Goal: Task Accomplishment & Management: Manage account settings

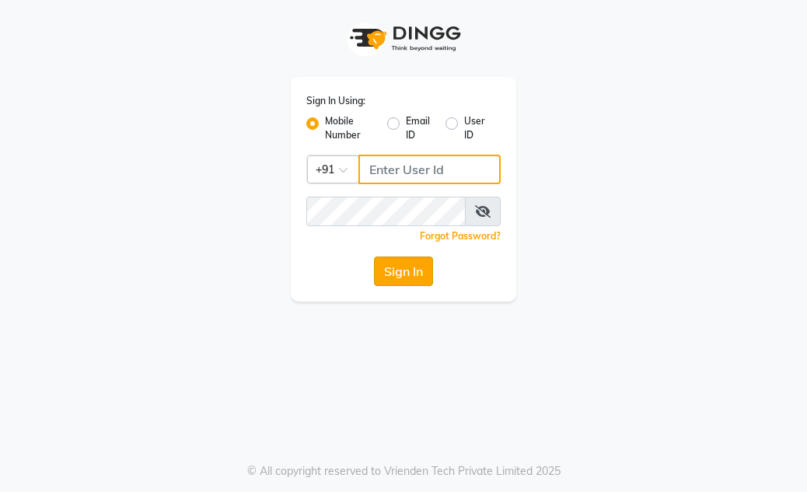
type input "7814061962"
click at [417, 274] on button "Sign In" at bounding box center [403, 271] width 59 height 30
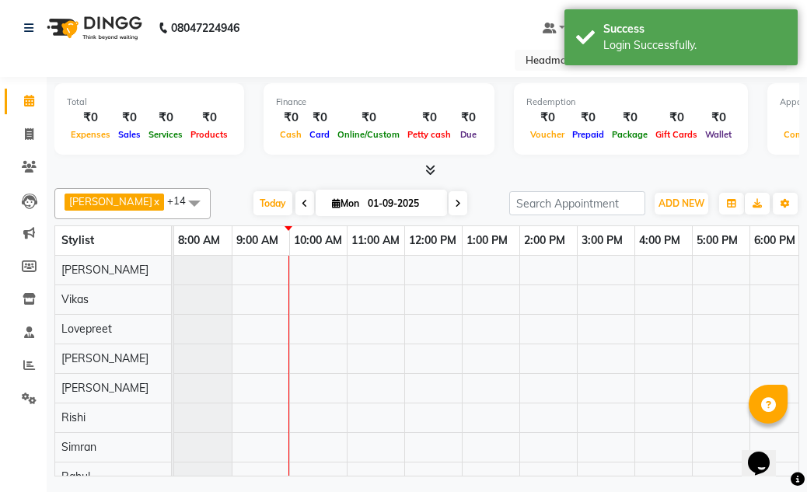
click at [434, 173] on icon at bounding box center [430, 170] width 10 height 12
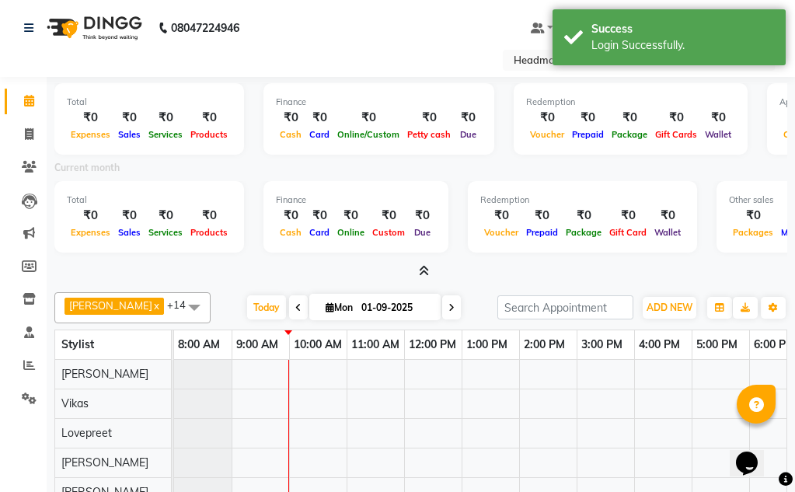
click at [420, 273] on icon at bounding box center [424, 271] width 10 height 12
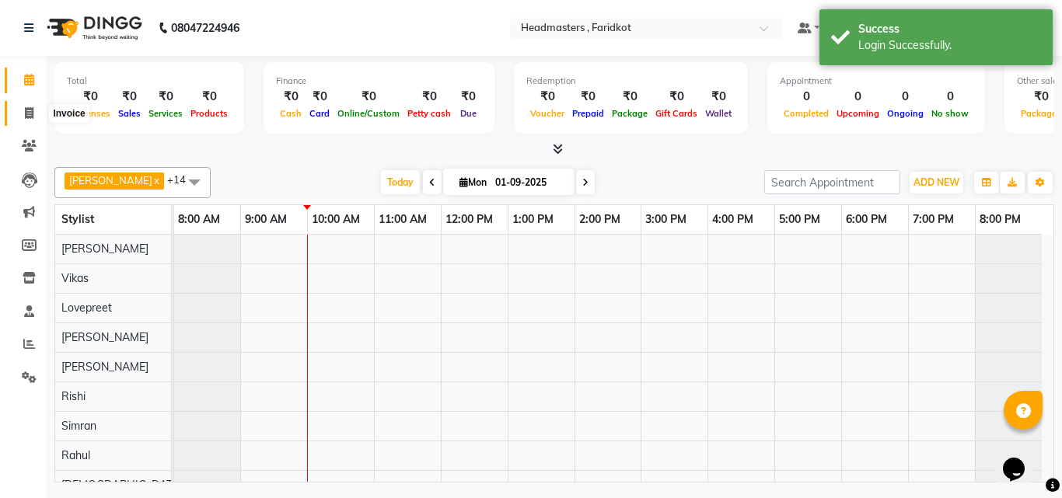
click at [30, 114] on icon at bounding box center [29, 113] width 9 height 12
select select "service"
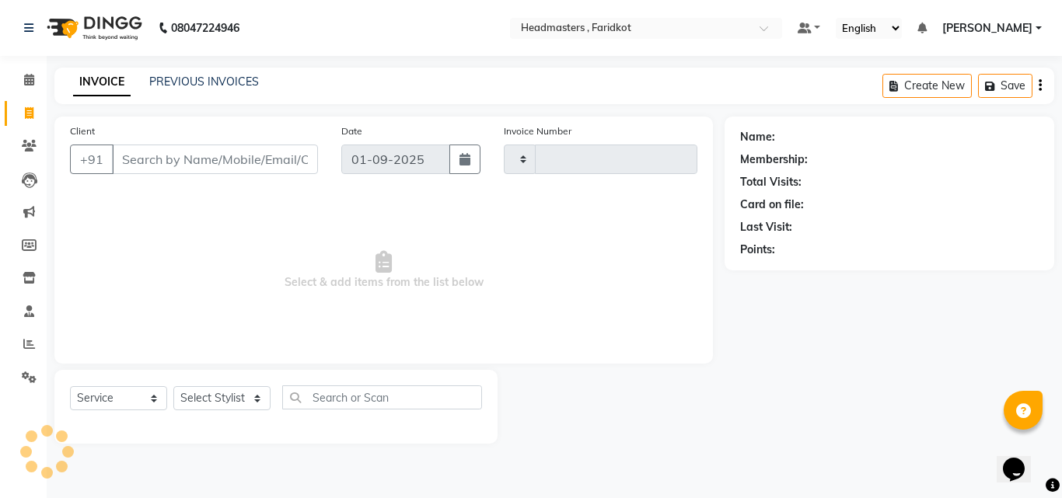
type input "1117"
select select "7919"
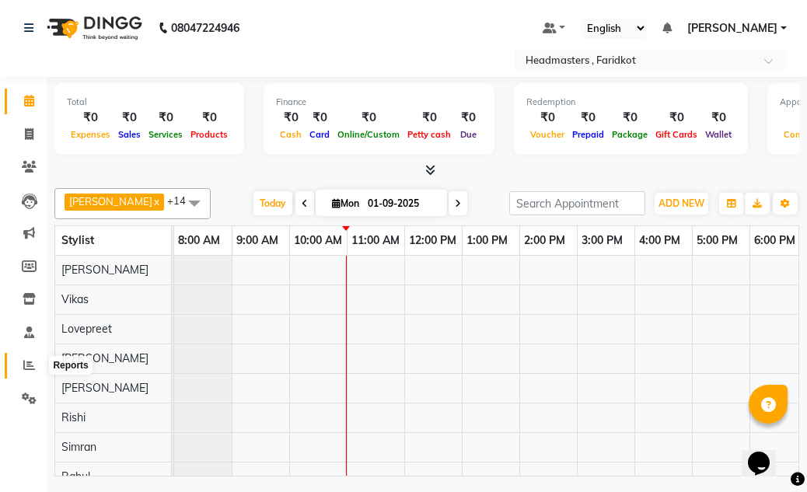
click at [29, 362] on icon at bounding box center [29, 365] width 12 height 12
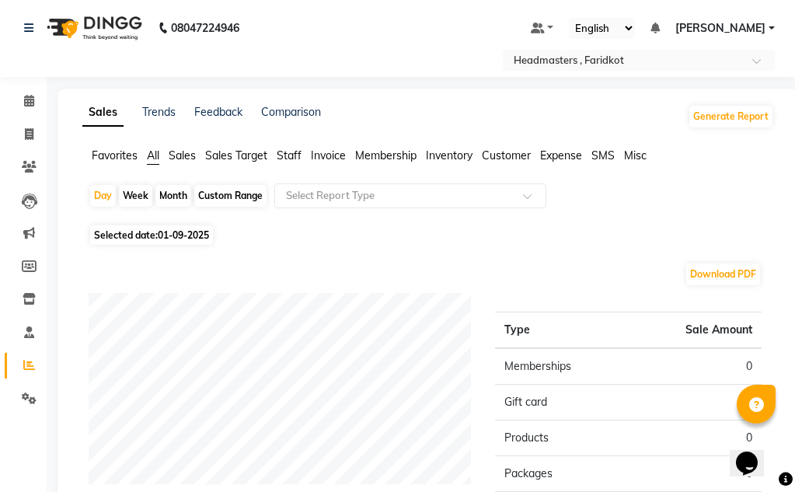
click at [209, 194] on div "Custom Range" at bounding box center [230, 196] width 72 height 22
select select "9"
select select "2025"
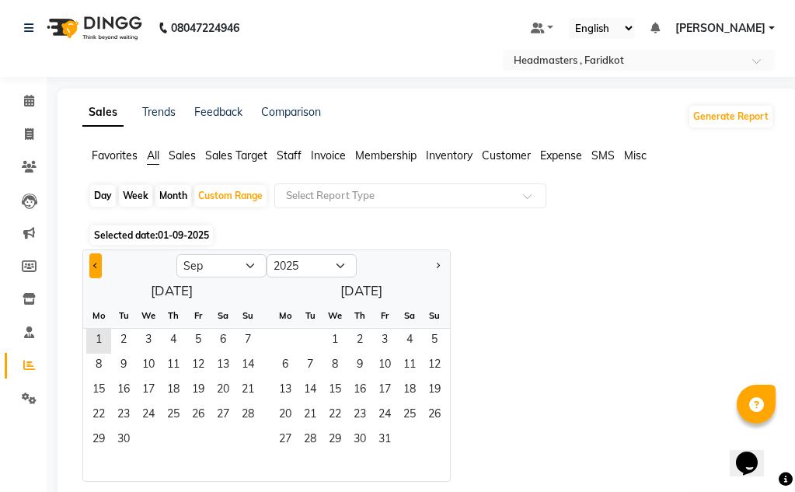
click at [98, 260] on button "Previous month" at bounding box center [95, 265] width 12 height 25
select select "8"
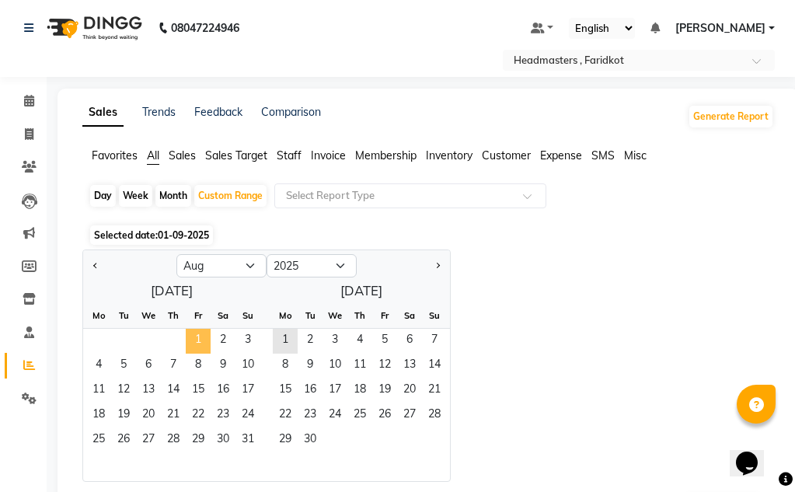
click at [208, 342] on span "1" at bounding box center [198, 341] width 25 height 25
click at [239, 442] on span "31" at bounding box center [248, 440] width 25 height 25
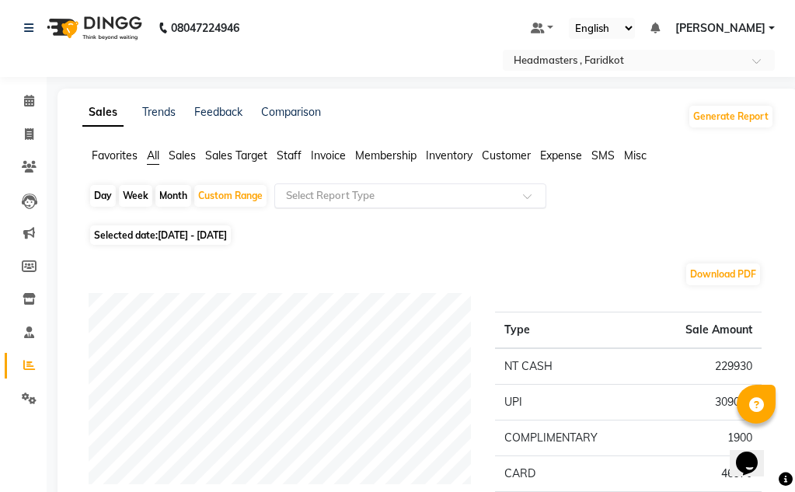
click at [315, 201] on input "text" at bounding box center [395, 196] width 224 height 16
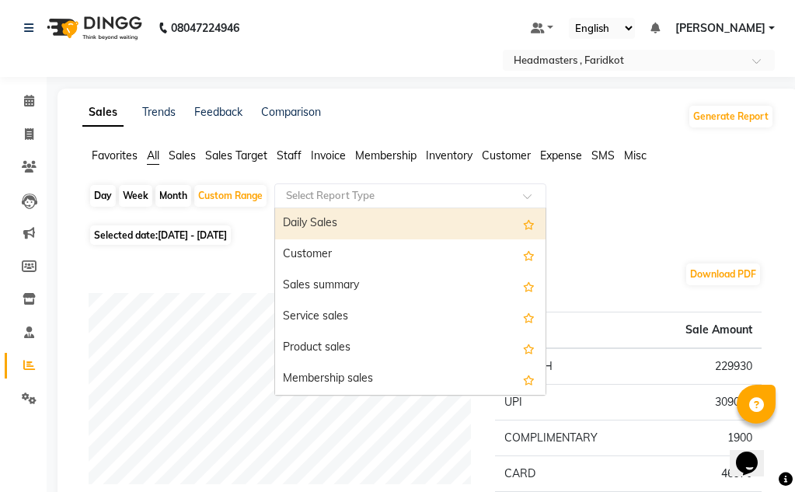
click at [292, 162] on span "Staff" at bounding box center [289, 155] width 25 height 14
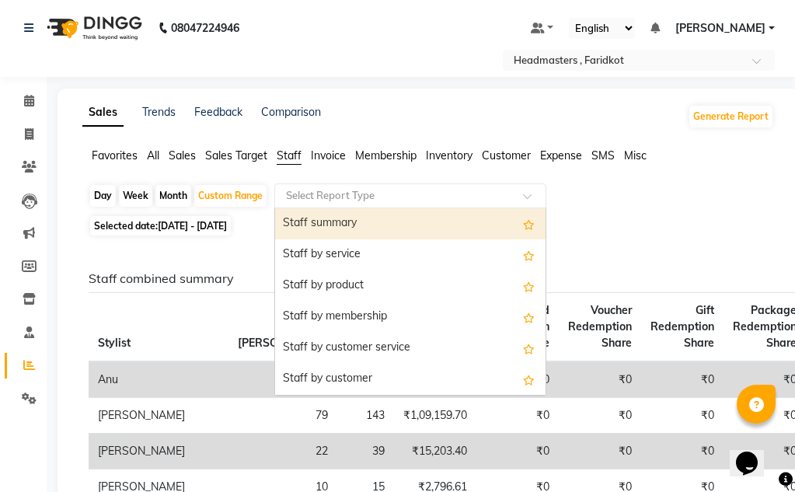
click at [354, 199] on input "text" at bounding box center [395, 196] width 224 height 16
click at [353, 227] on div "Staff summary" at bounding box center [410, 223] width 270 height 31
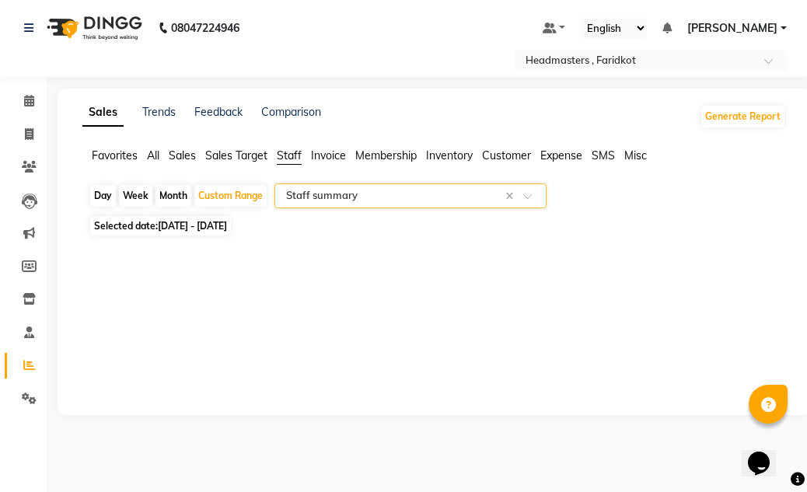
select select "full_report"
select select "pdf"
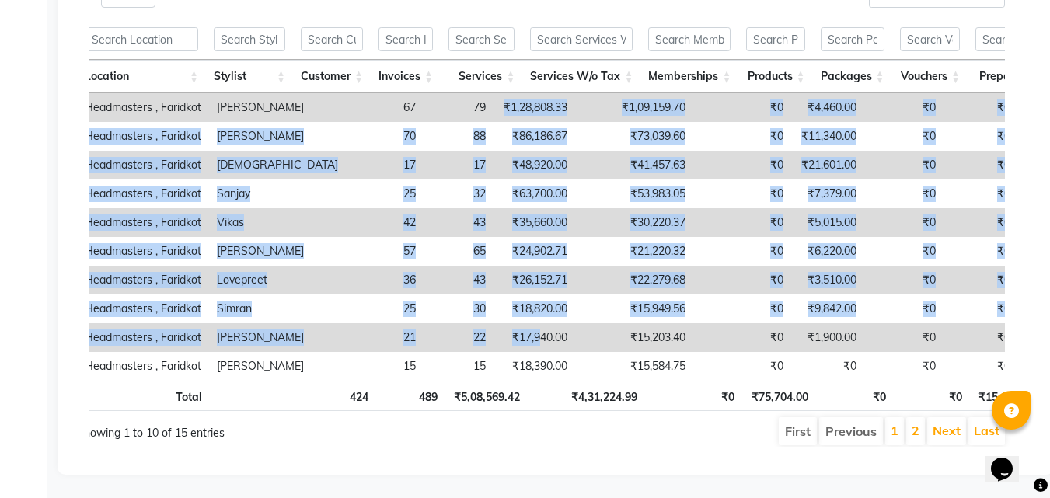
drag, startPoint x: 457, startPoint y: 83, endPoint x: 494, endPoint y: 316, distance: 235.4
click at [494, 316] on tbody "Headmasters , Faridkot [PERSON_NAME] 67 79 ₹1,28,808.33 ₹1,09,159.70 ₹0 ₹4,460.…" at bounding box center [927, 237] width 1701 height 288
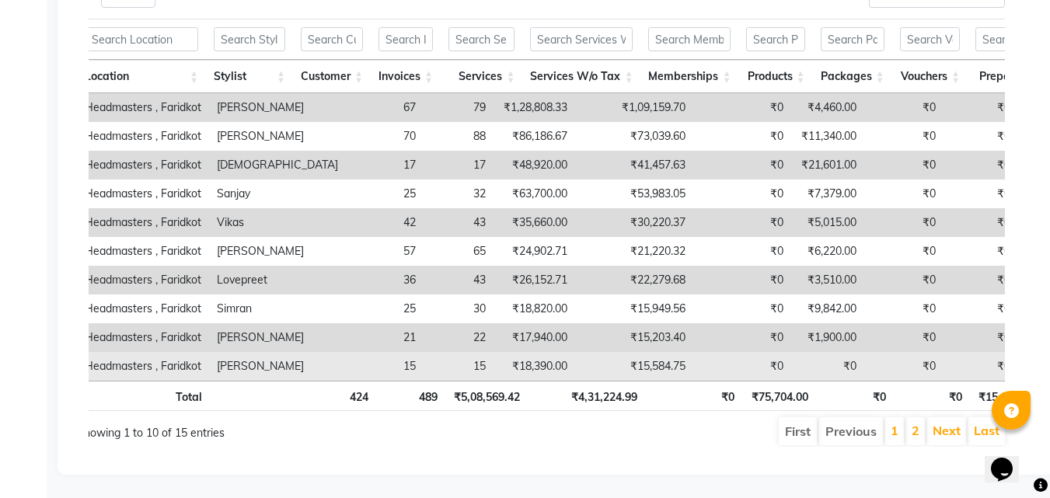
click at [504, 357] on td "₹18,390.00" at bounding box center [535, 366] width 82 height 29
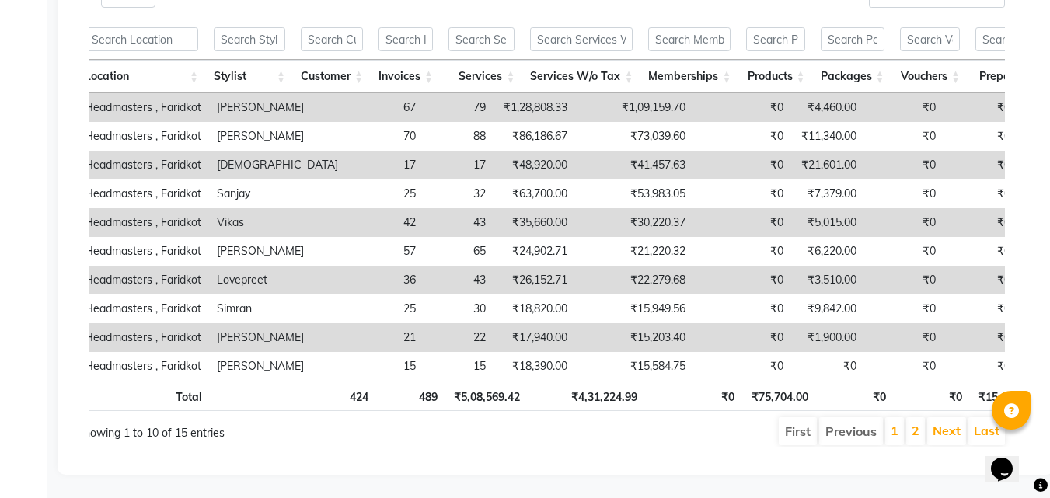
scroll to position [0, 3]
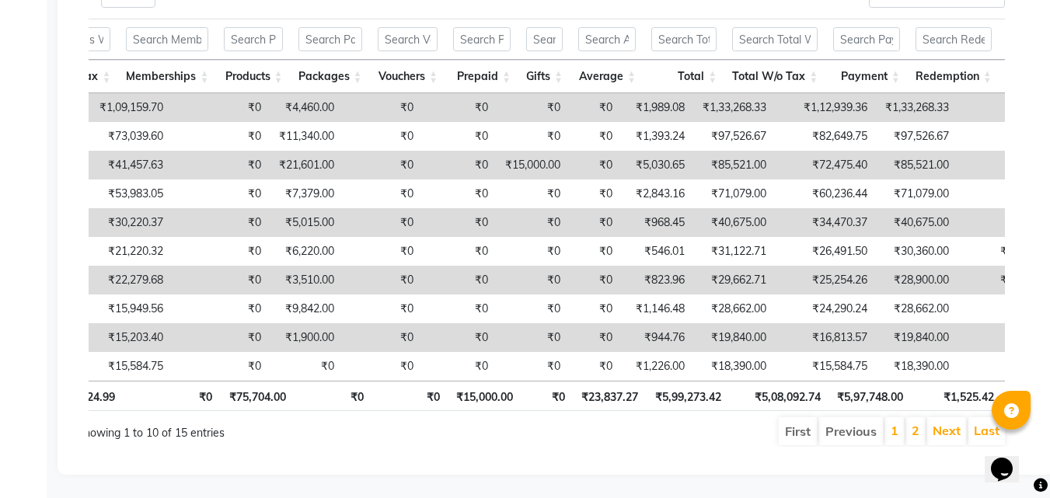
drag, startPoint x: 836, startPoint y: 369, endPoint x: 864, endPoint y: 365, distance: 29.0
click at [806, 365] on div "Location Stylist Customer Invoices Services Services W/o Tax Memberships Produc…" at bounding box center [541, 237] width 928 height 288
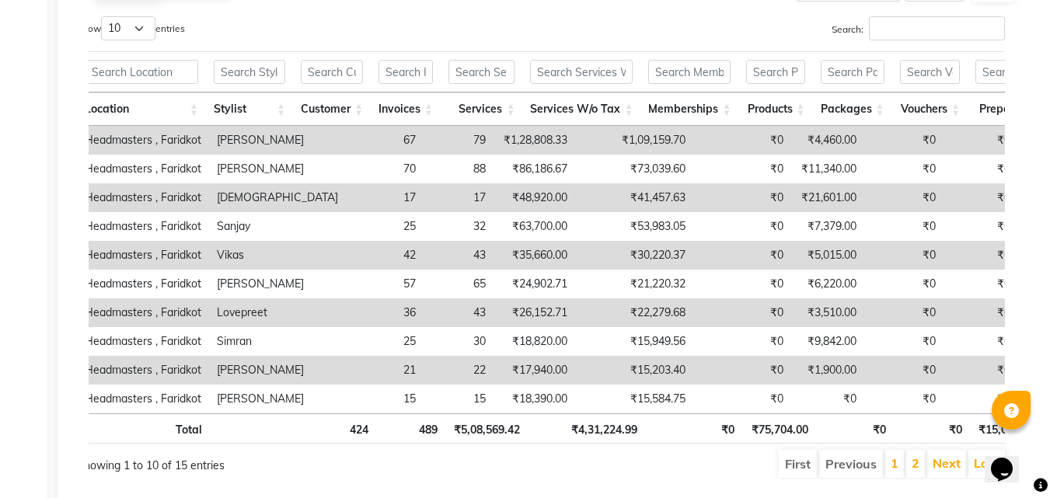
scroll to position [738, 0]
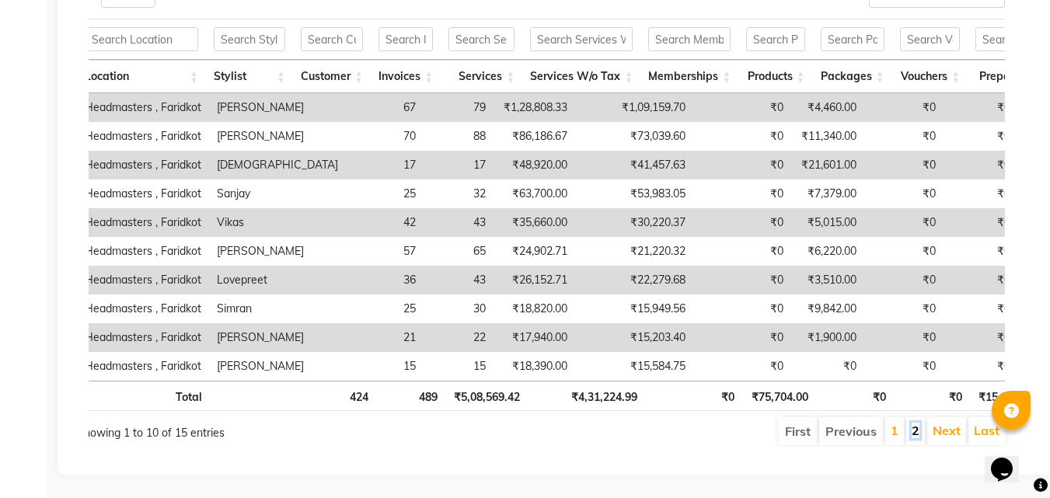
click at [806, 423] on link "2" at bounding box center [916, 431] width 8 height 16
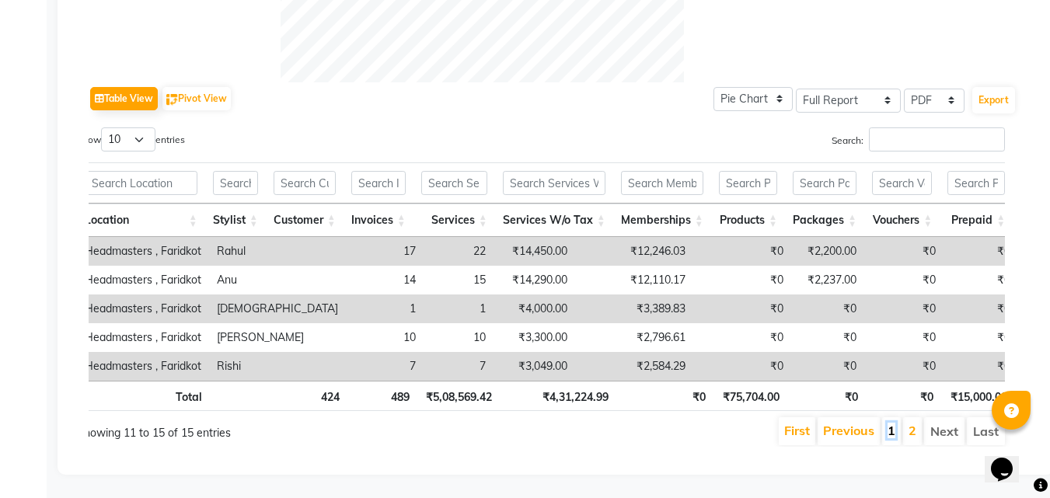
click at [806, 426] on link "1" at bounding box center [892, 431] width 8 height 16
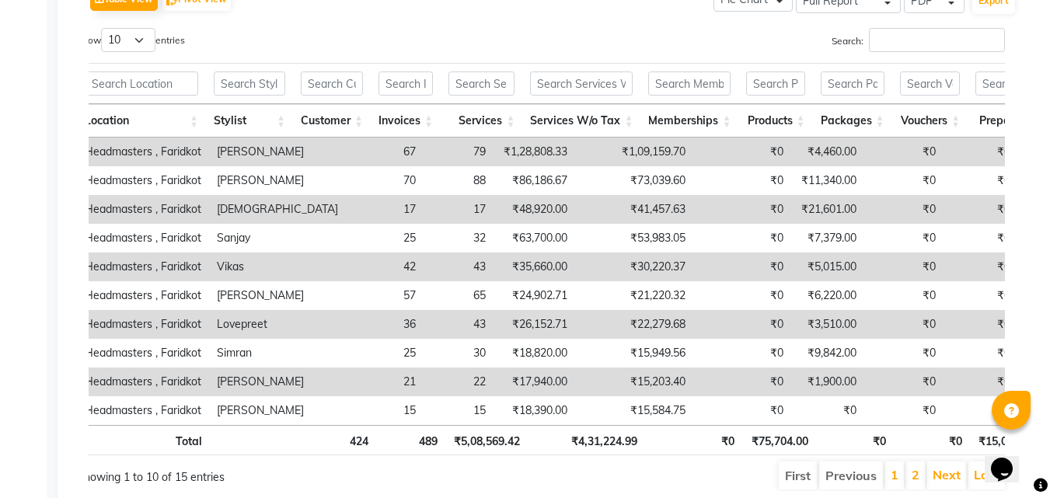
scroll to position [738, 0]
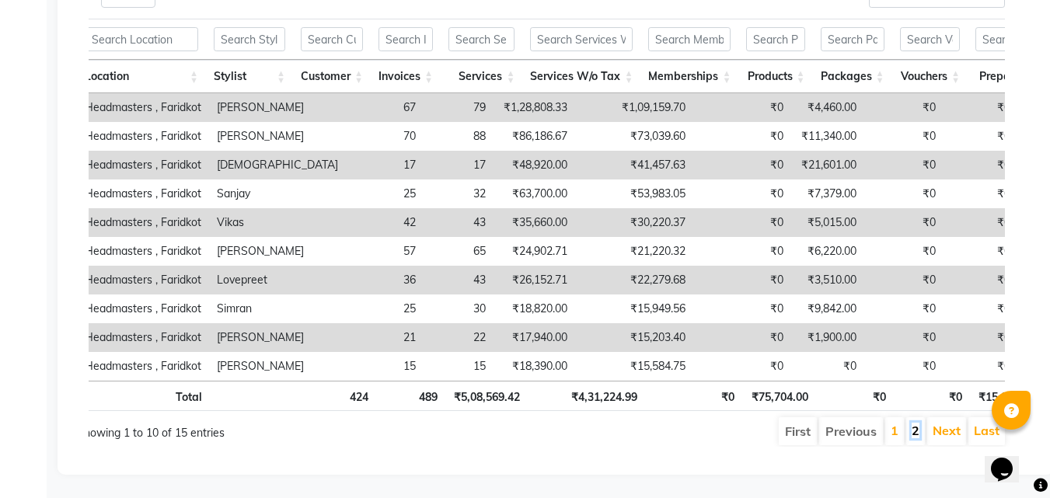
click at [806, 423] on link "2" at bounding box center [916, 431] width 8 height 16
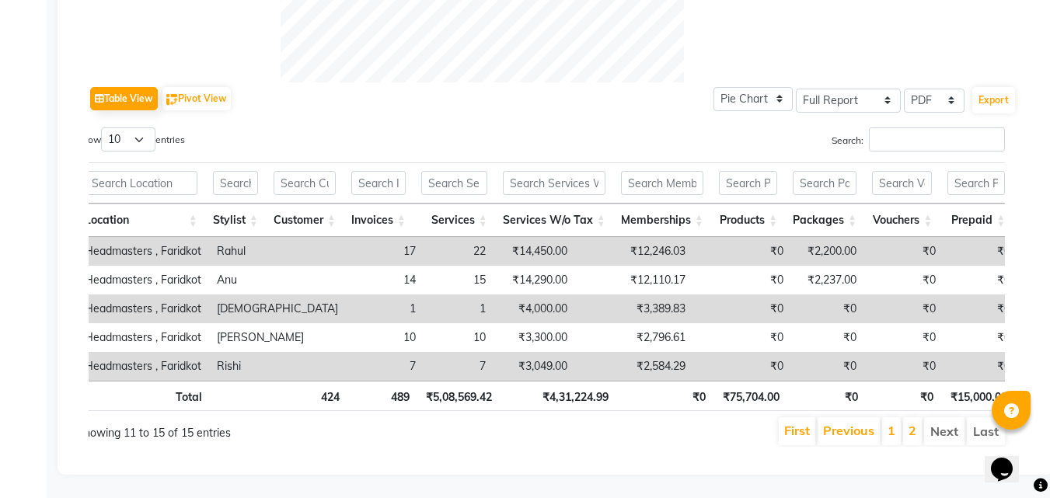
scroll to position [595, 0]
click at [806, 423] on link "1" at bounding box center [892, 431] width 8 height 16
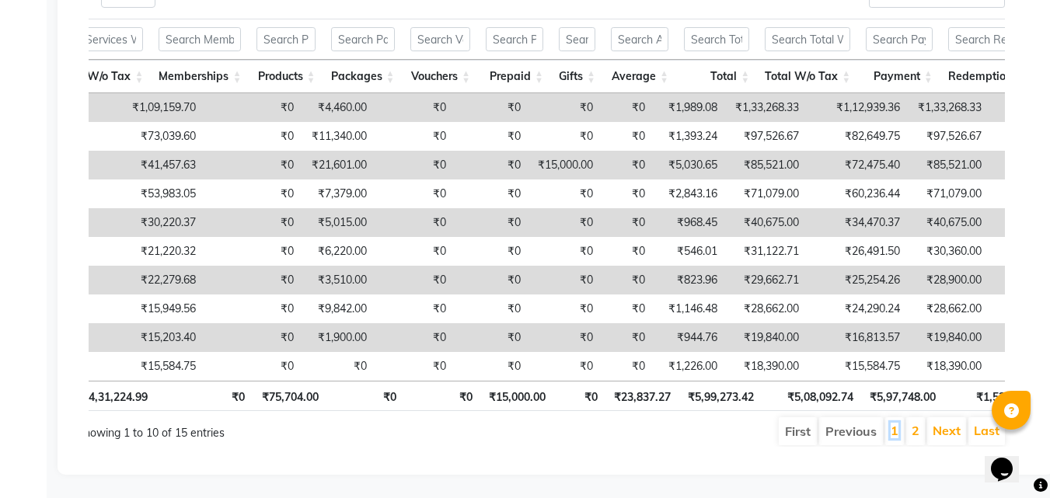
scroll to position [0, 0]
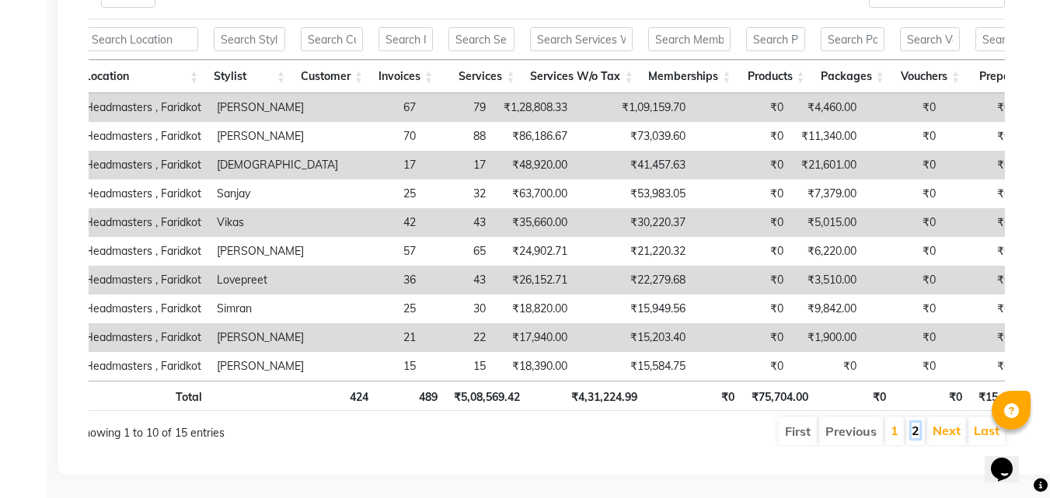
click at [806, 423] on link "2" at bounding box center [916, 431] width 8 height 16
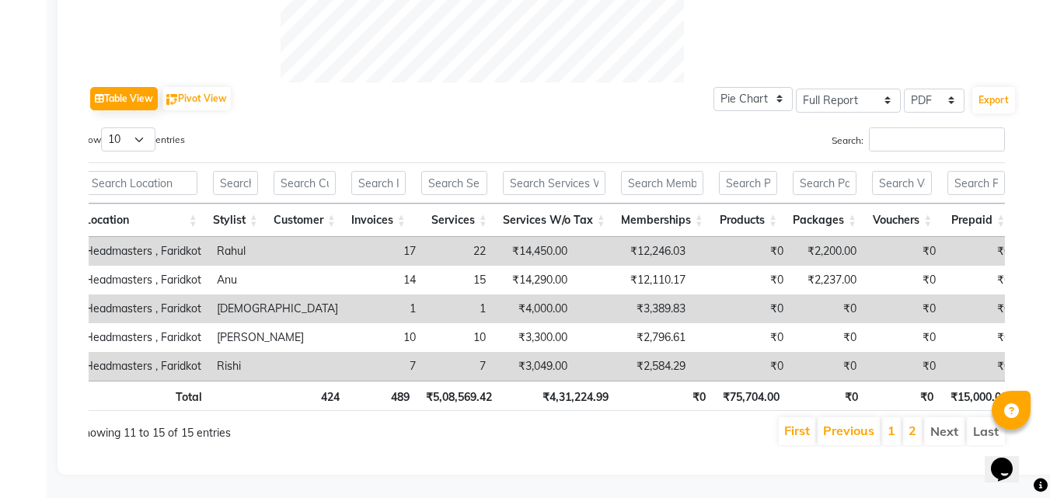
scroll to position [595, 0]
click at [806, 424] on li "1" at bounding box center [891, 431] width 19 height 28
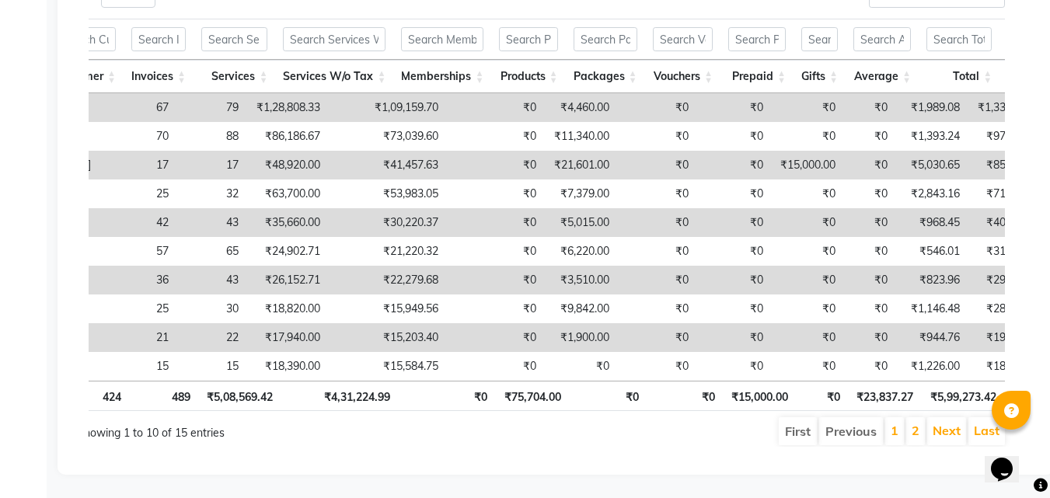
scroll to position [0, 351]
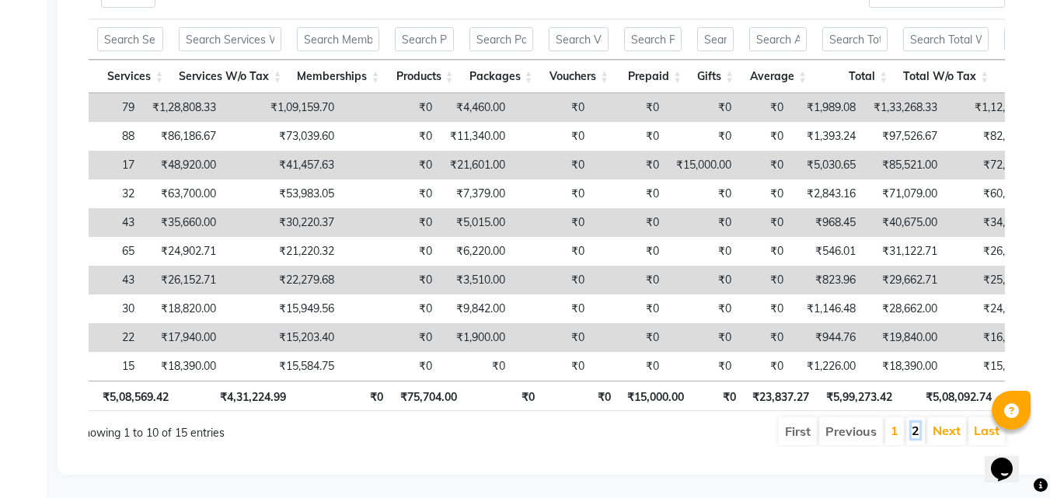
click at [806, 423] on link "2" at bounding box center [916, 431] width 8 height 16
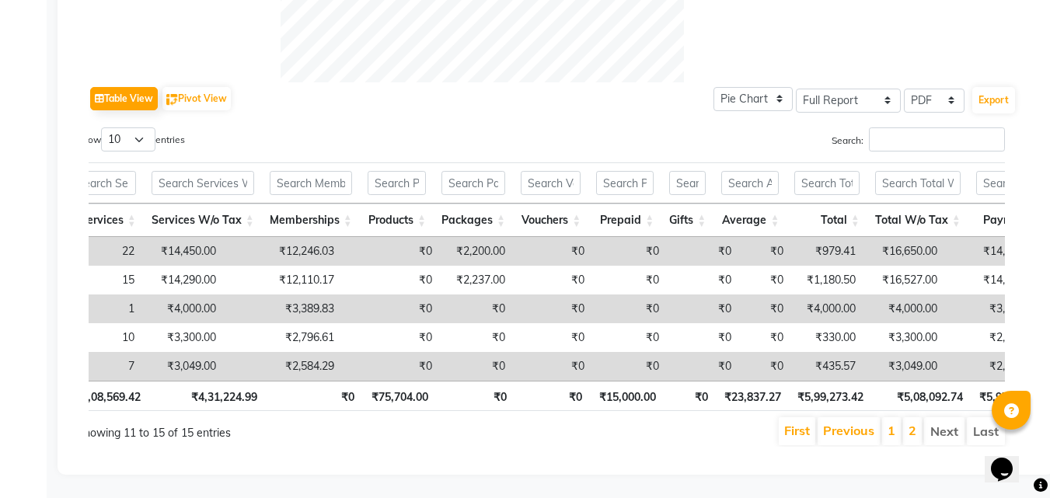
scroll to position [595, 0]
click at [806, 424] on link "1" at bounding box center [892, 431] width 8 height 16
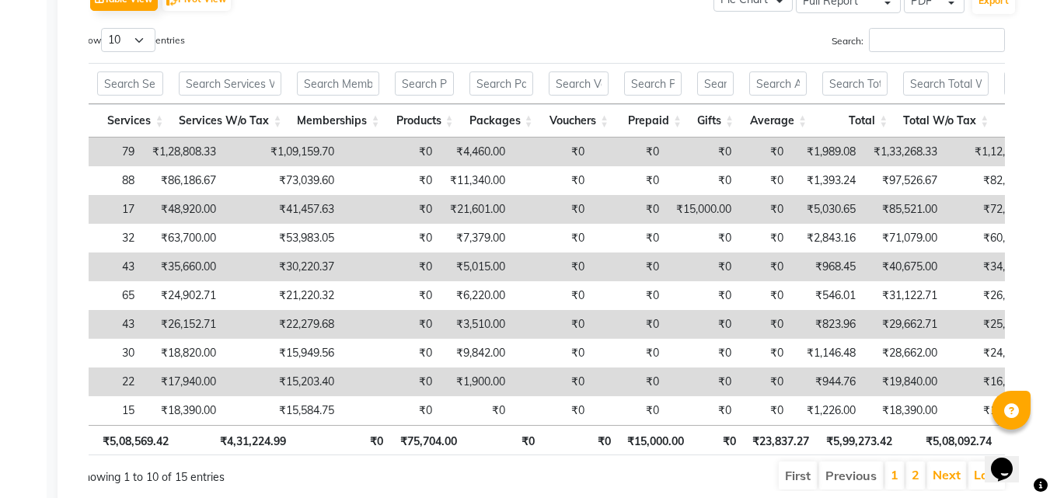
scroll to position [738, 0]
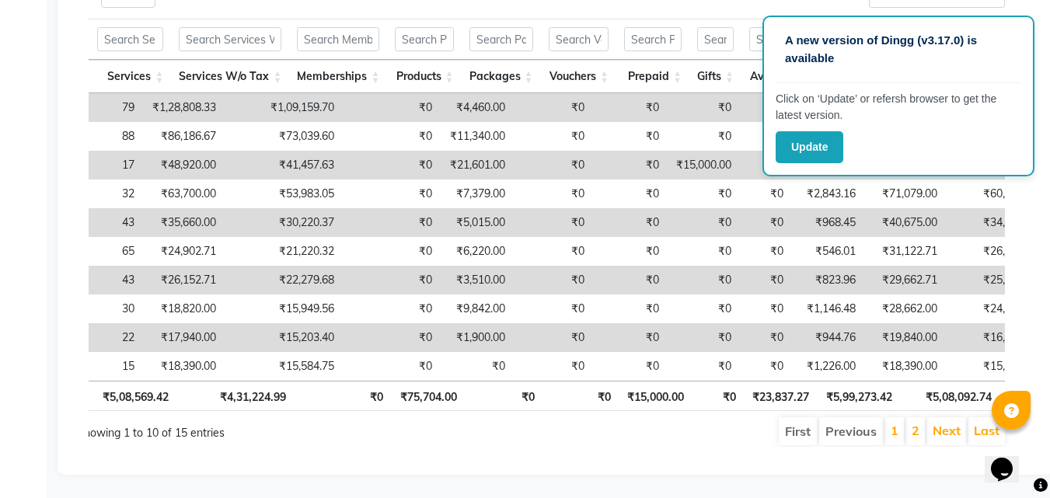
click at [799, 164] on div "A new version of Dingg (v3.17.0) is available Click on ‘Update’ or refersh brow…" at bounding box center [898, 96] width 272 height 161
click at [800, 147] on button "Update" at bounding box center [810, 147] width 68 height 32
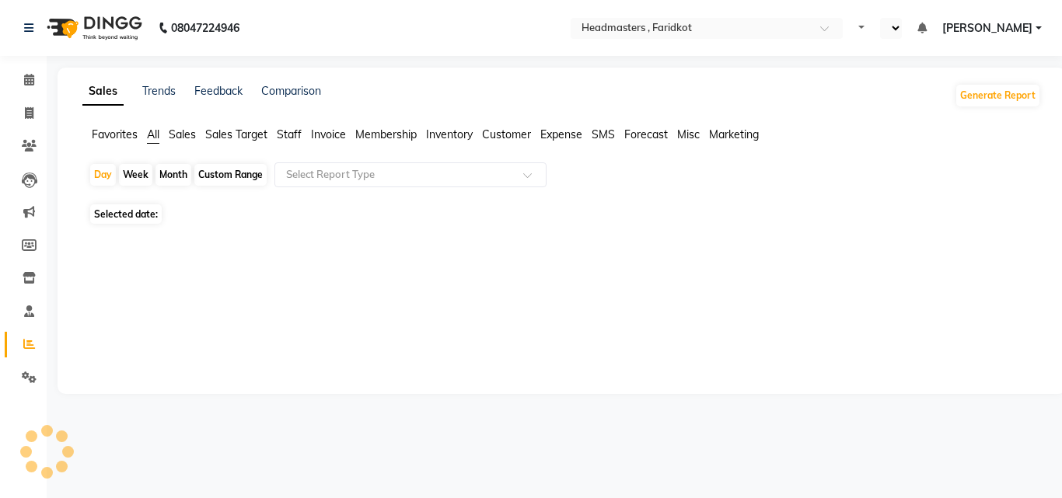
select select "en"
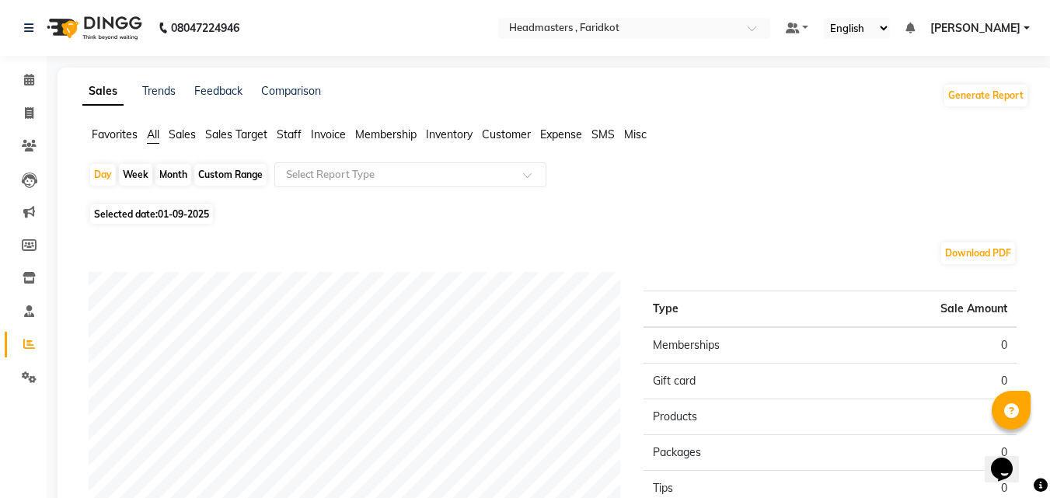
click at [221, 174] on div "Custom Range" at bounding box center [230, 175] width 72 height 22
select select "9"
select select "2025"
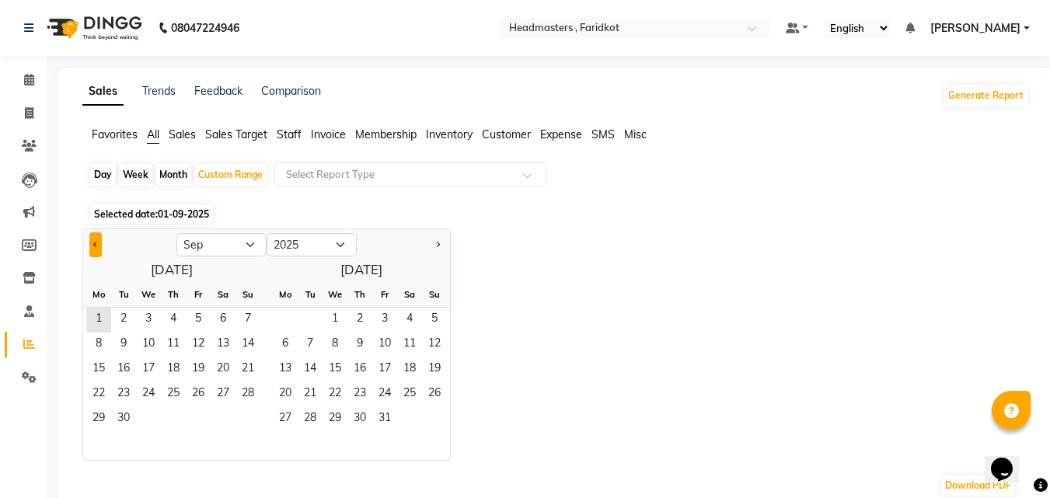
click at [101, 246] on button "Previous month" at bounding box center [95, 244] width 12 height 25
select select "8"
click at [208, 322] on span "1" at bounding box center [198, 320] width 25 height 25
click at [258, 419] on span "31" at bounding box center [248, 419] width 25 height 25
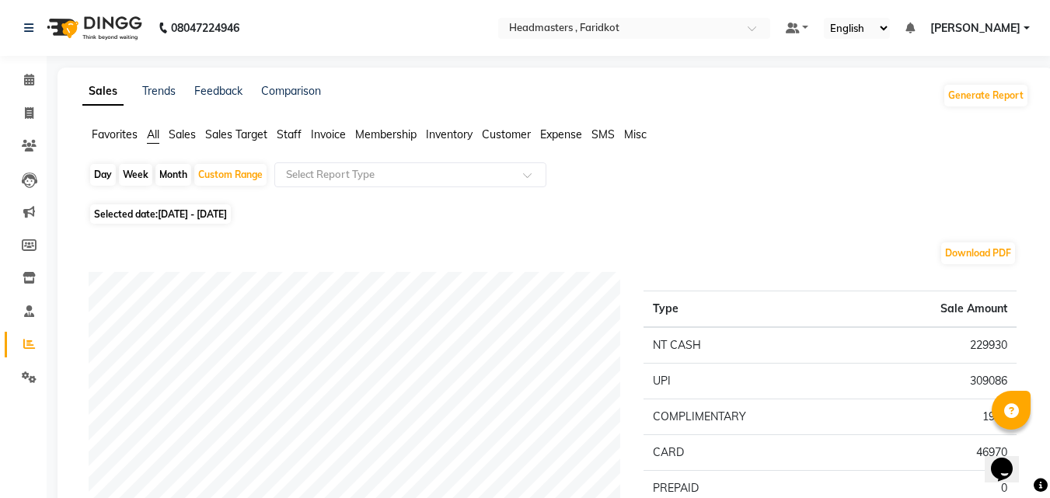
click at [284, 131] on span "Staff" at bounding box center [289, 134] width 25 height 14
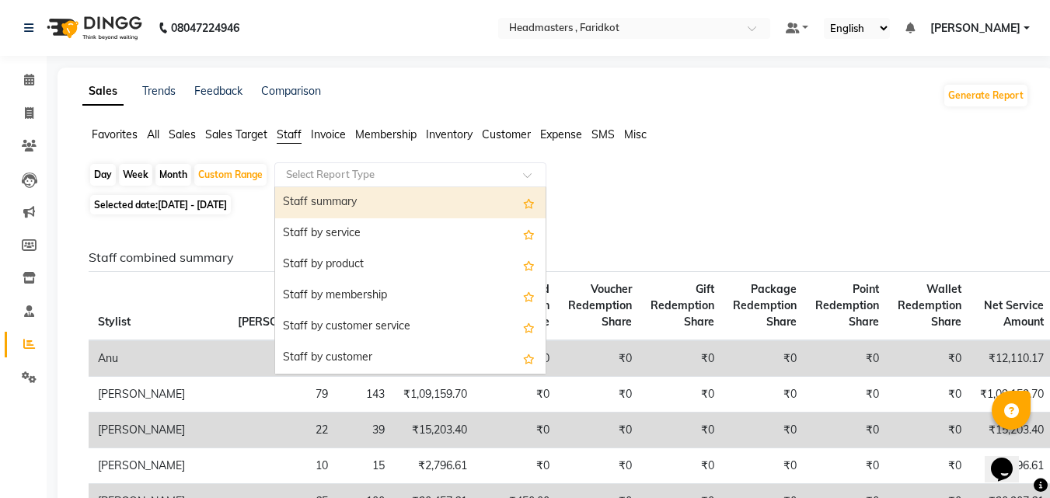
click at [380, 173] on input "text" at bounding box center [395, 175] width 224 height 16
click at [401, 202] on div "Staff summary" at bounding box center [410, 202] width 270 height 31
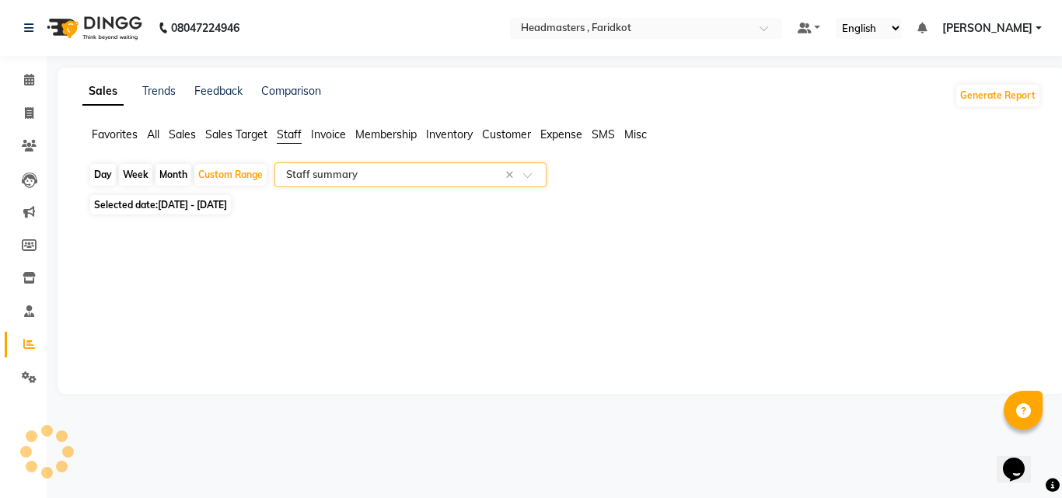
select select "full_report"
select select "pdf"
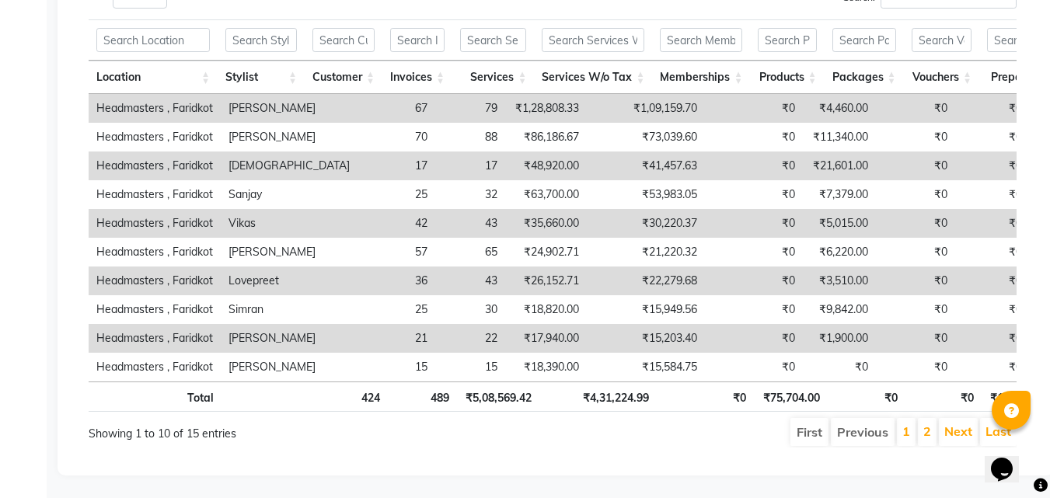
scroll to position [879, 0]
click at [926, 424] on link "2" at bounding box center [927, 431] width 8 height 16
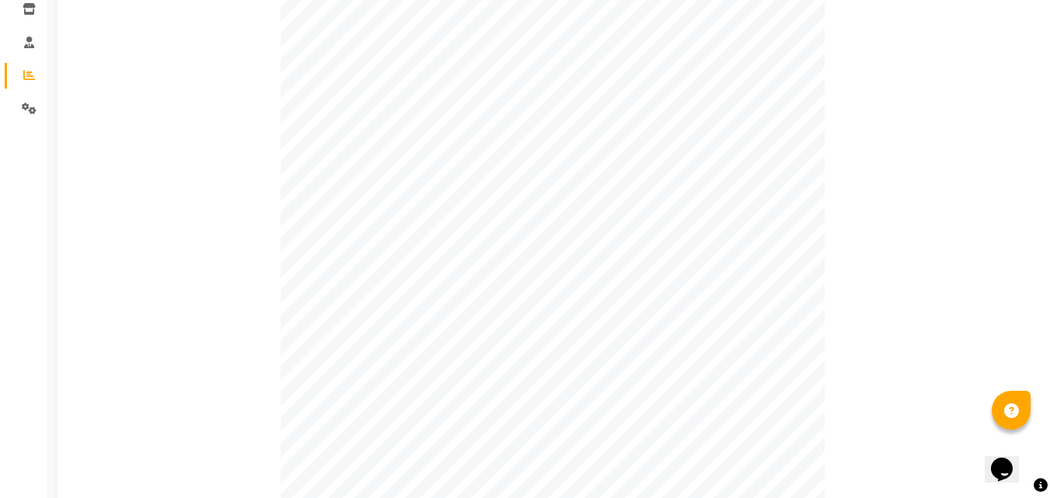
scroll to position [0, 0]
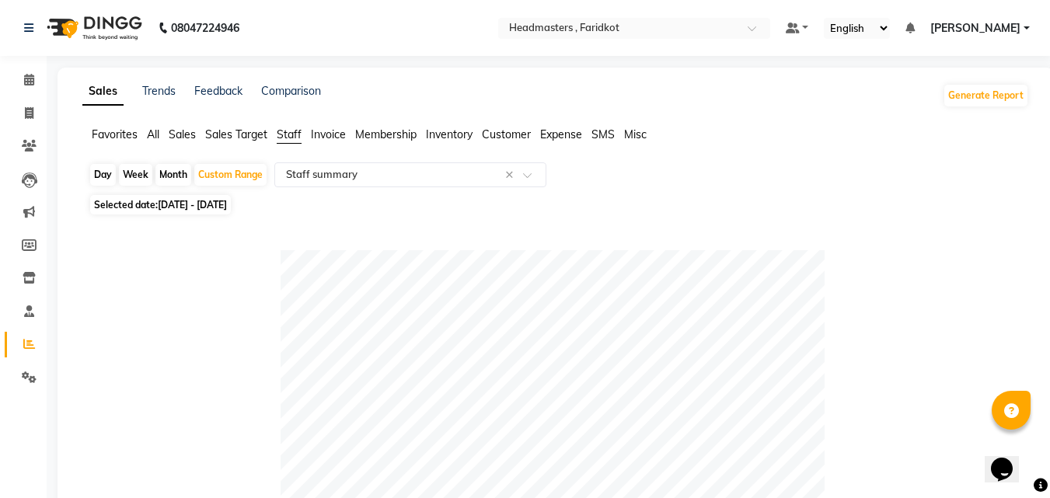
click at [150, 133] on span "All" at bounding box center [153, 134] width 12 height 14
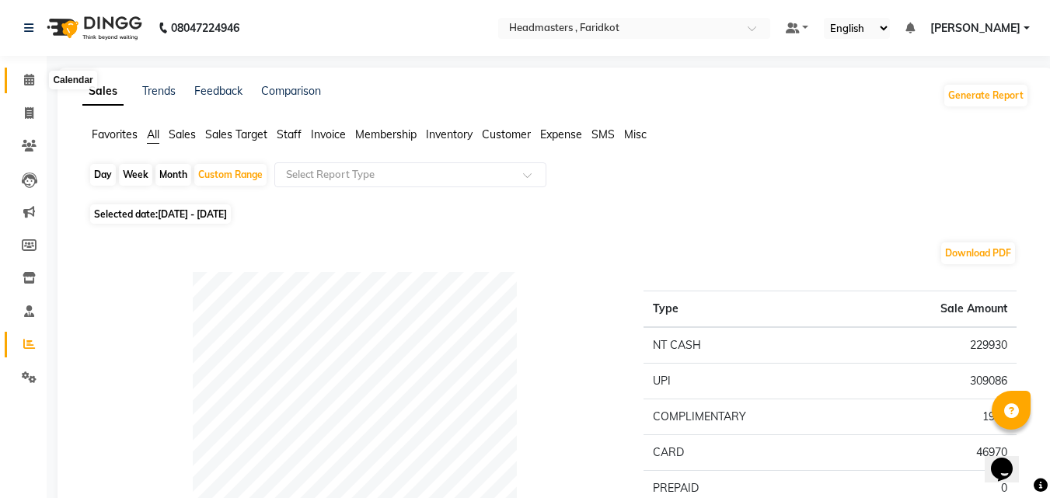
click at [25, 87] on span at bounding box center [29, 81] width 27 height 18
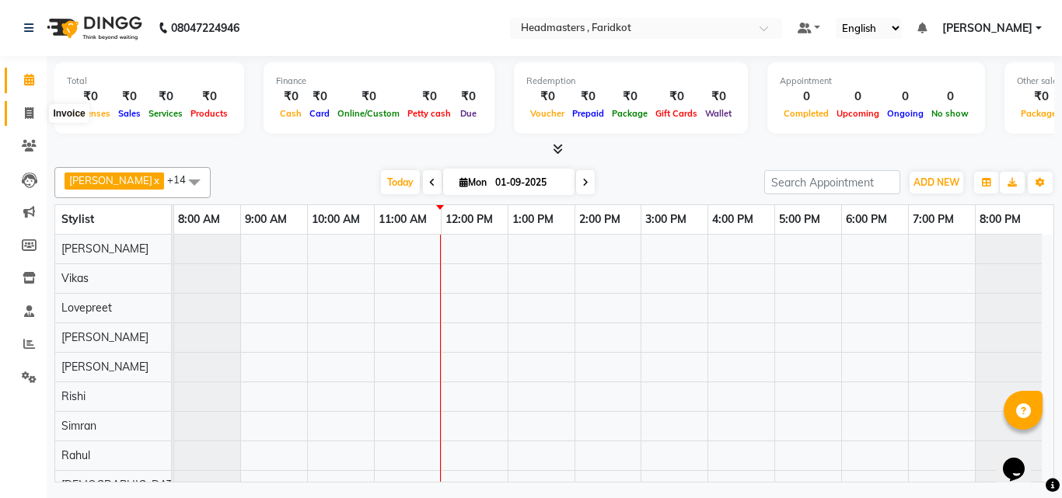
click at [25, 117] on icon at bounding box center [29, 113] width 9 height 12
select select "7919"
select select "service"
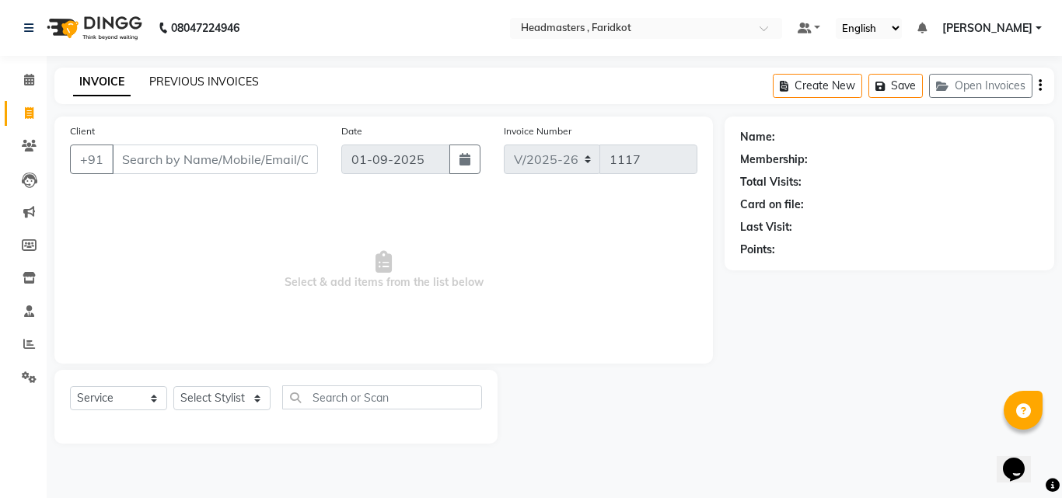
click at [180, 87] on link "PREVIOUS INVOICES" at bounding box center [204, 82] width 110 height 14
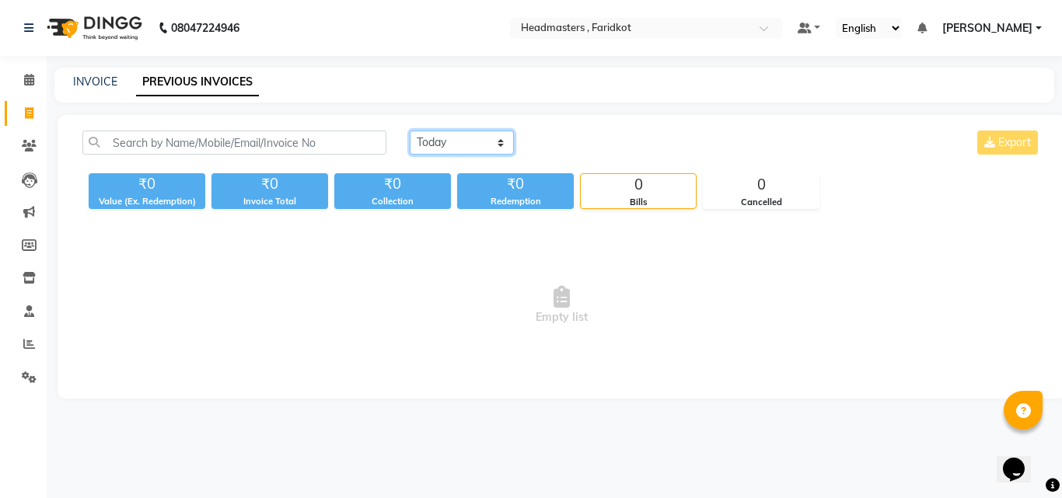
click at [423, 141] on select "Today Yesterday Custom Range" at bounding box center [462, 143] width 104 height 24
select select "range"
click at [410, 131] on select "Today Yesterday Custom Range" at bounding box center [462, 143] width 104 height 24
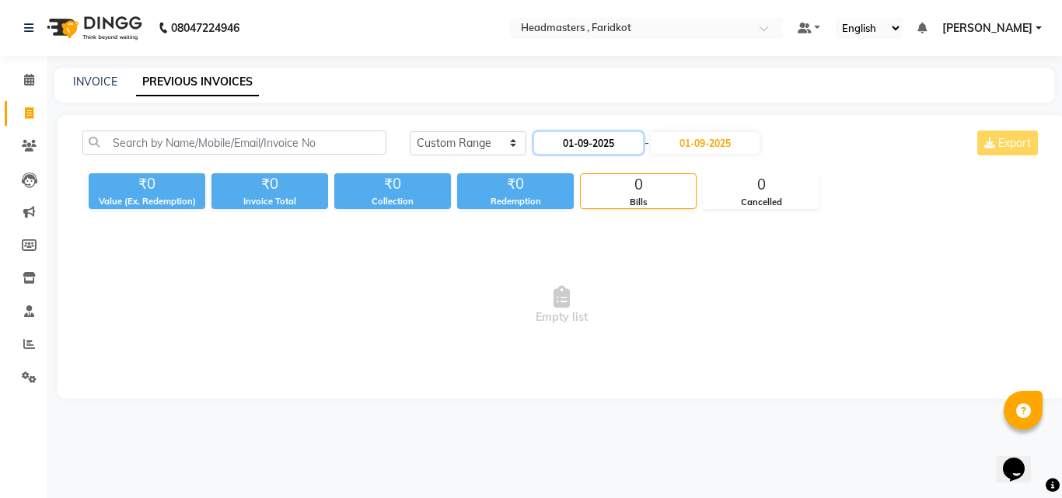
click at [601, 145] on input "01-09-2025" at bounding box center [588, 143] width 109 height 22
select select "9"
select select "2025"
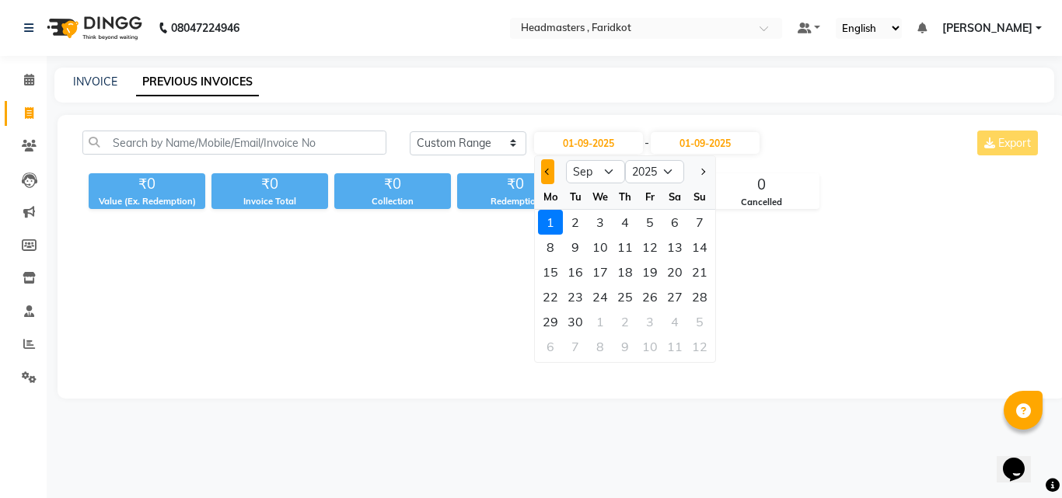
click at [542, 167] on button "Previous month" at bounding box center [547, 171] width 13 height 25
select select "8"
click at [654, 223] on div "1" at bounding box center [649, 222] width 25 height 25
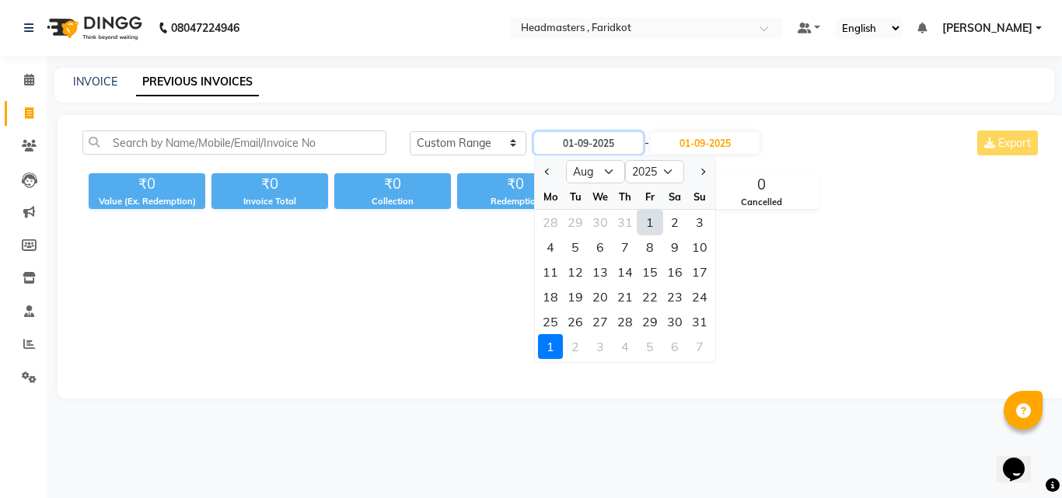
type input "01-08-2025"
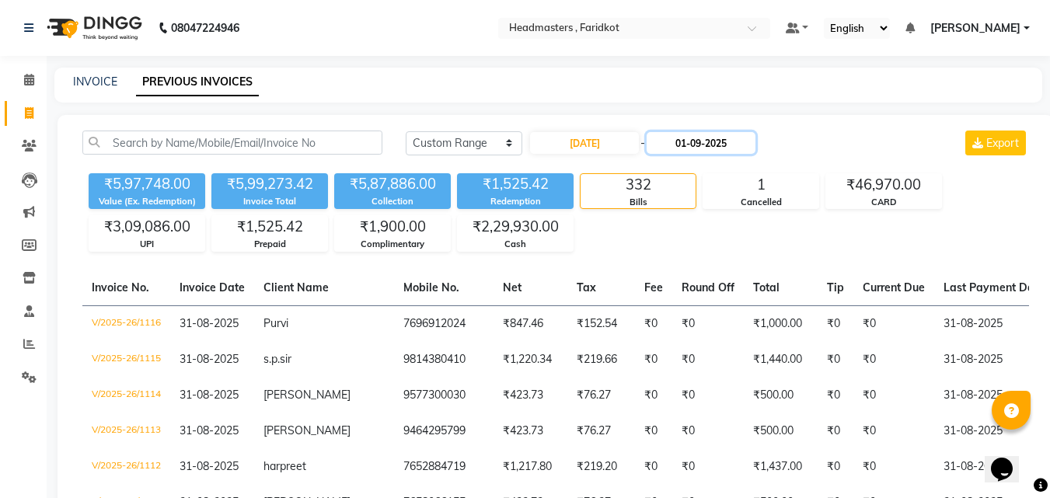
click at [709, 140] on input "01-09-2025" at bounding box center [701, 143] width 109 height 22
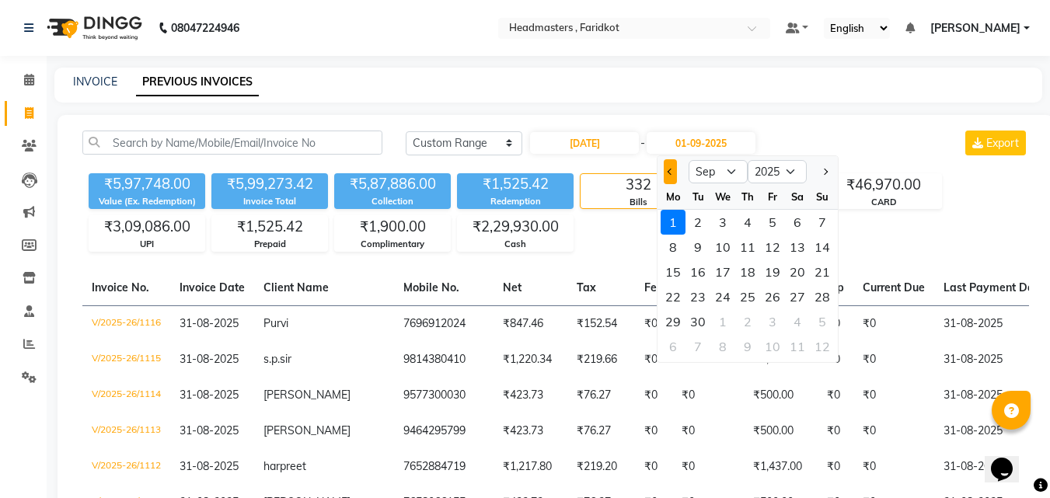
click at [675, 169] on button "Previous month" at bounding box center [670, 171] width 13 height 25
select select "8"
click at [824, 326] on div "31" at bounding box center [822, 321] width 25 height 25
type input "31-08-2025"
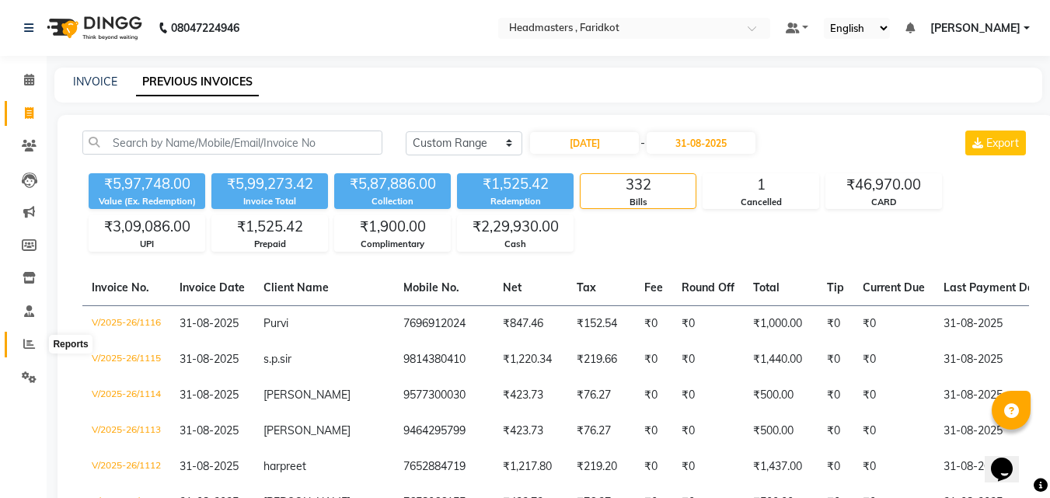
click at [33, 345] on icon at bounding box center [29, 344] width 12 height 12
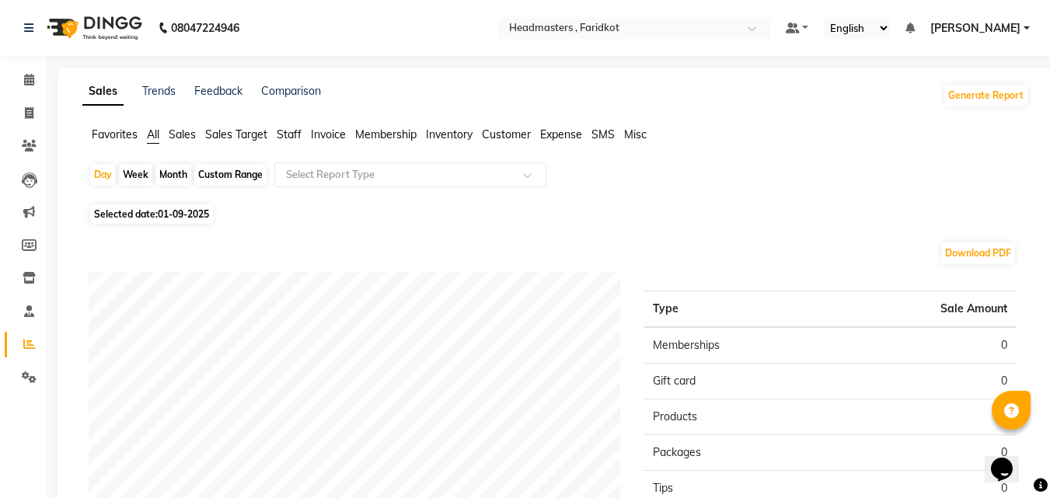
click at [225, 164] on div "Custom Range" at bounding box center [230, 175] width 72 height 22
select select "9"
select select "2025"
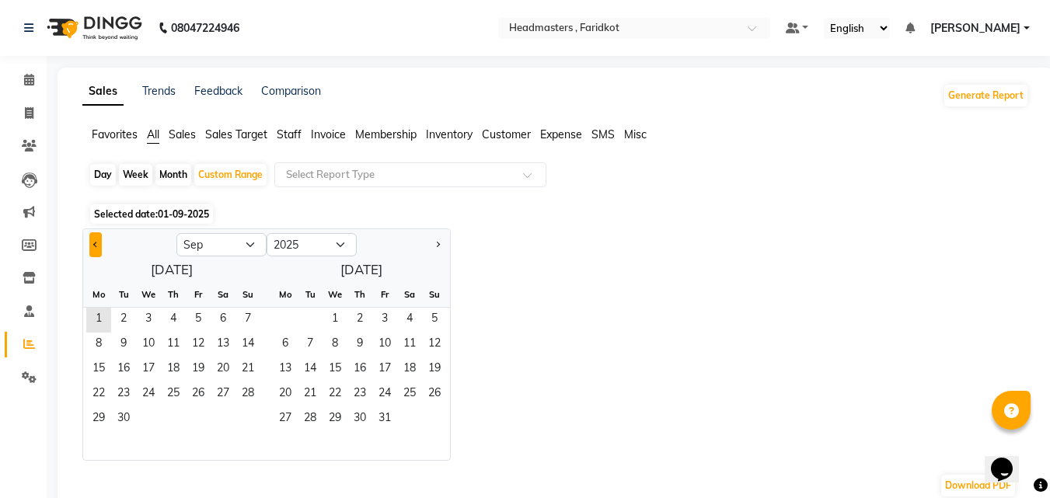
click at [99, 246] on button "Previous month" at bounding box center [95, 244] width 12 height 25
select select "8"
click at [199, 325] on span "1" at bounding box center [198, 320] width 25 height 25
click at [253, 420] on span "31" at bounding box center [248, 419] width 25 height 25
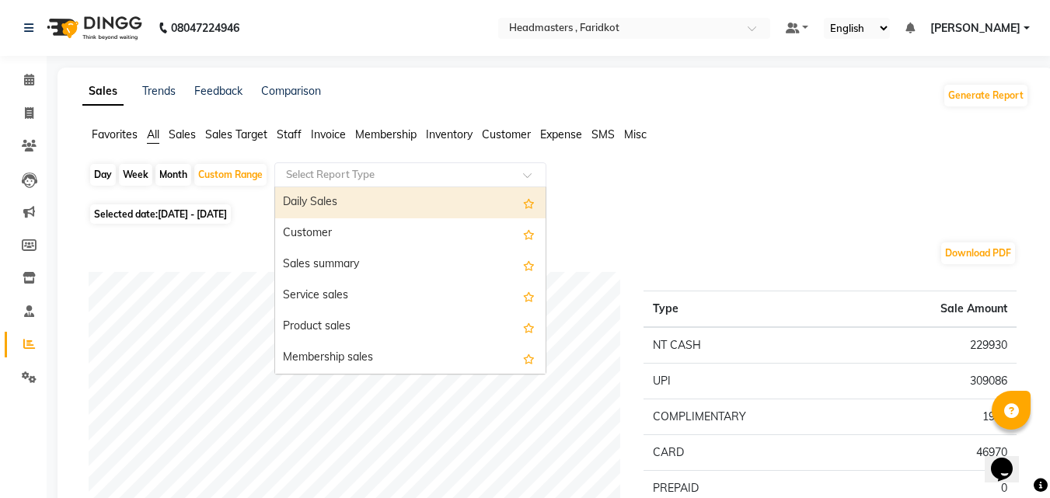
click at [430, 174] on input "text" at bounding box center [395, 175] width 224 height 16
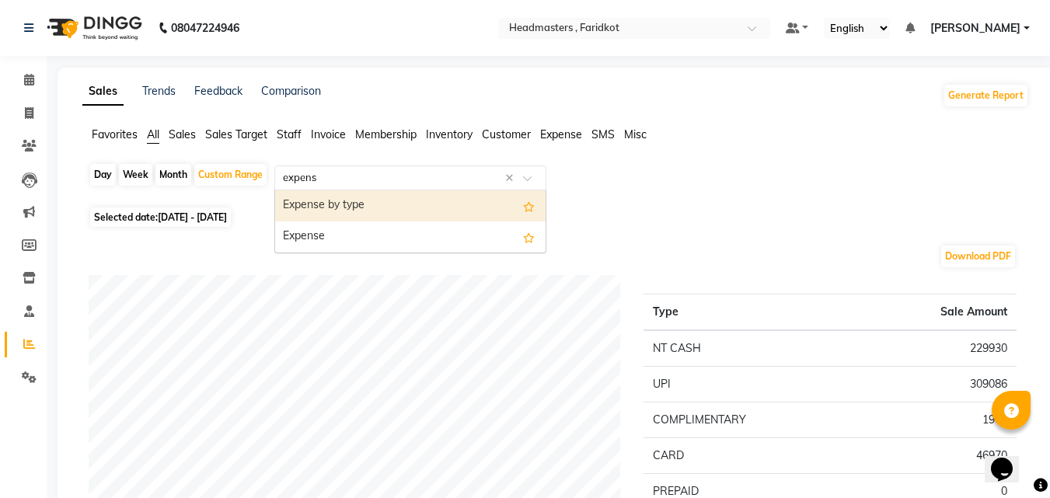
type input "expense"
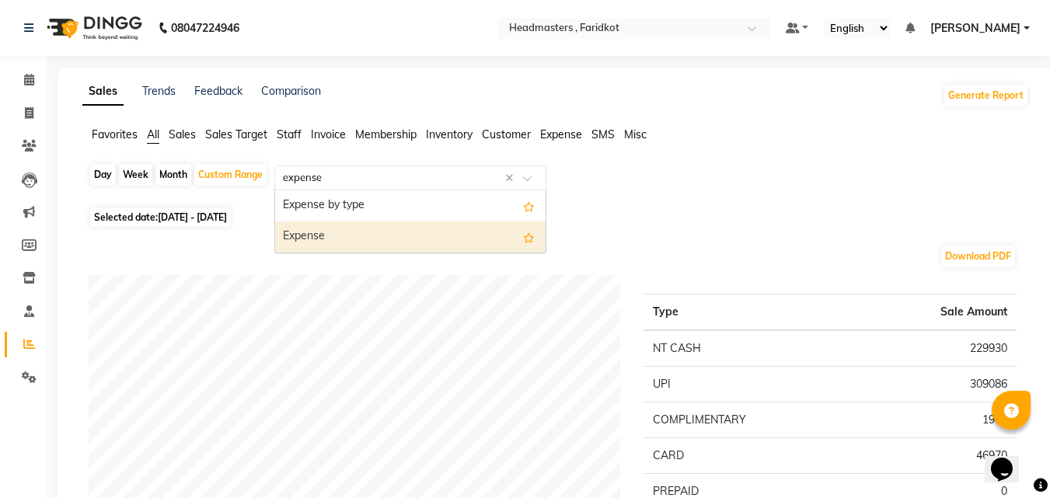
click at [383, 232] on div "Expense" at bounding box center [410, 237] width 270 height 31
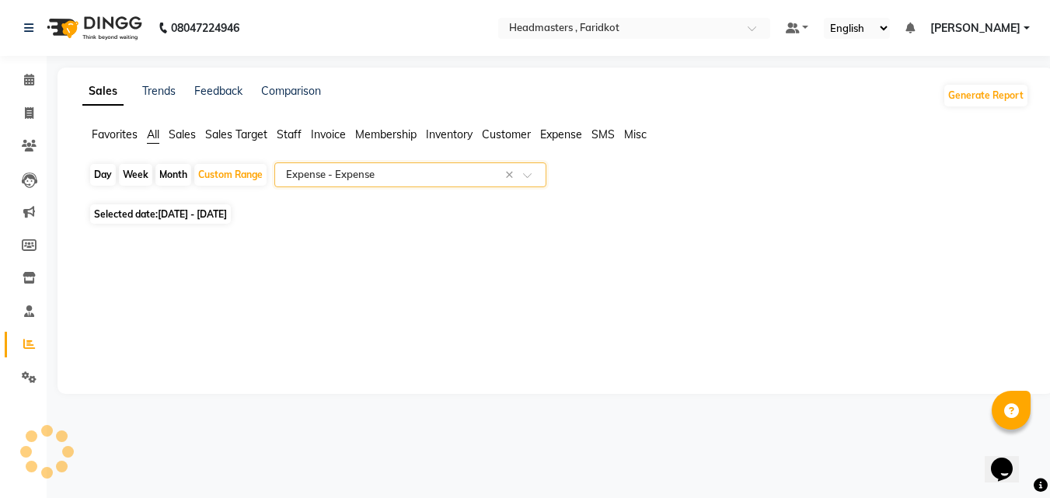
select select "full_report"
select select "pdf"
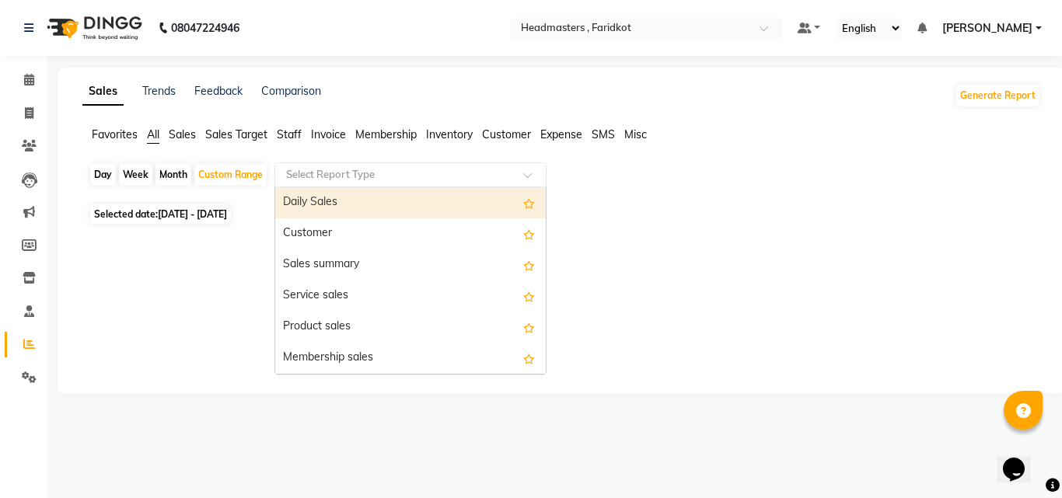
click at [530, 181] on span at bounding box center [532, 180] width 19 height 16
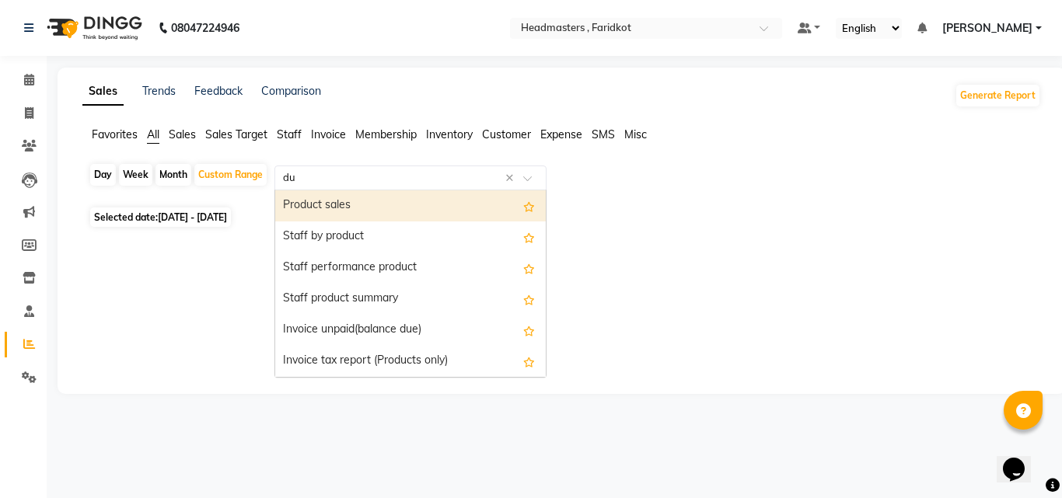
type input "due"
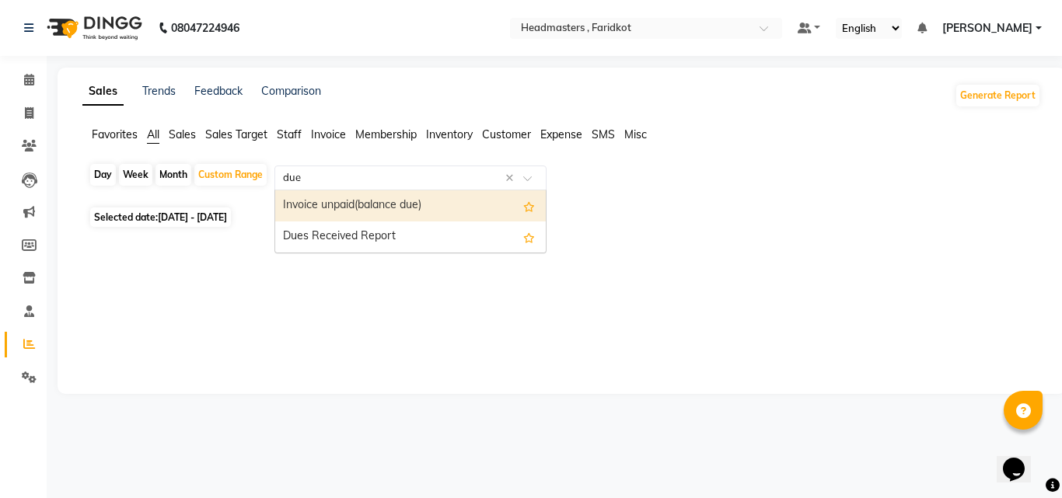
click at [391, 203] on div "Invoice unpaid(balance due)" at bounding box center [410, 205] width 270 height 31
select select "full_report"
select select "pdf"
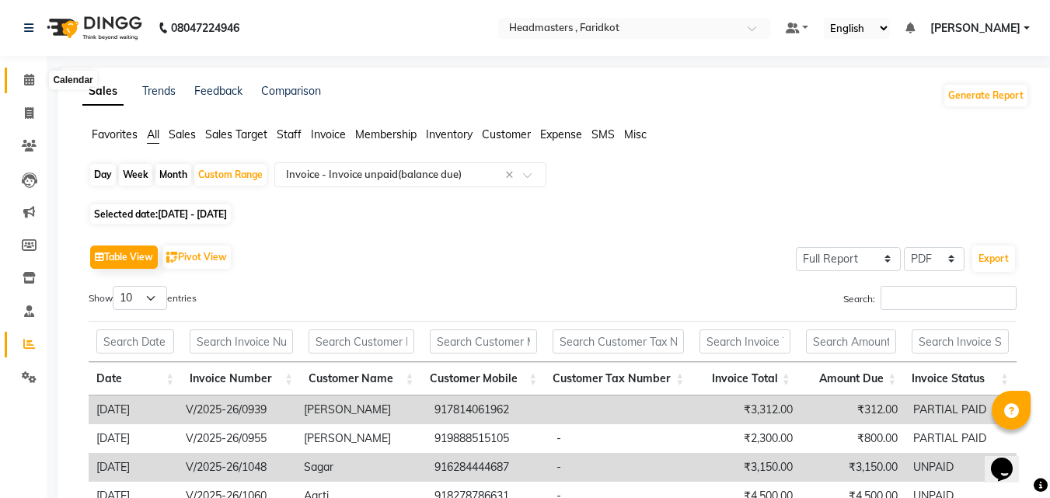
click at [28, 81] on icon at bounding box center [29, 80] width 10 height 12
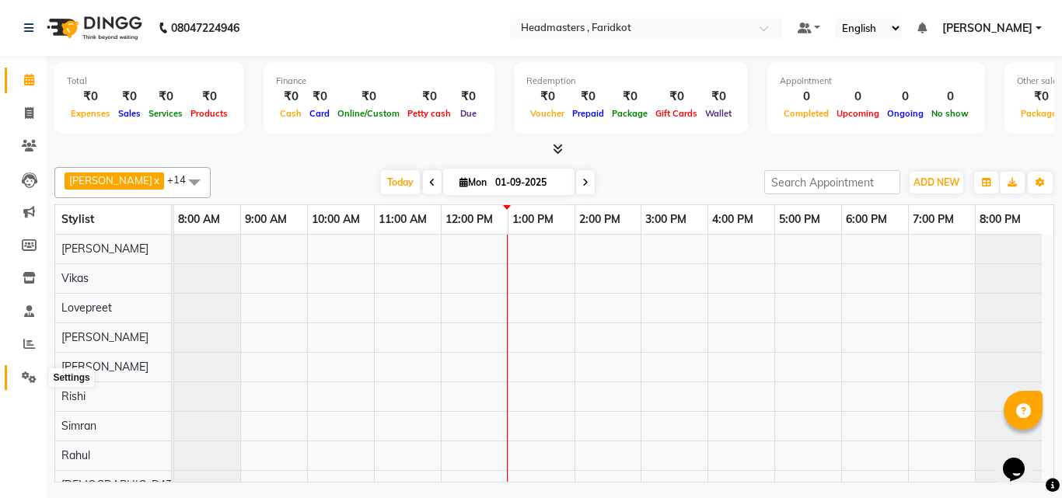
click at [24, 379] on icon at bounding box center [29, 378] width 15 height 12
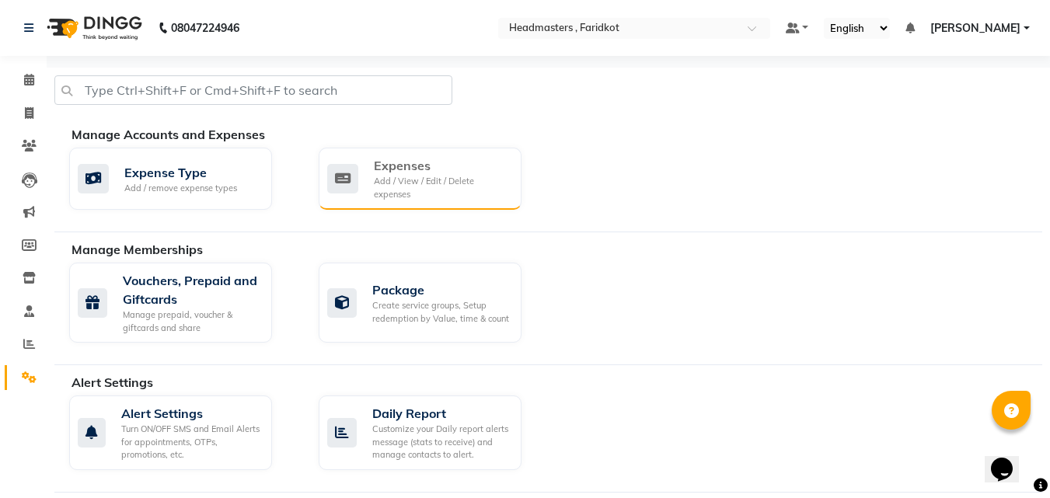
click at [401, 171] on div "Expenses" at bounding box center [441, 165] width 135 height 19
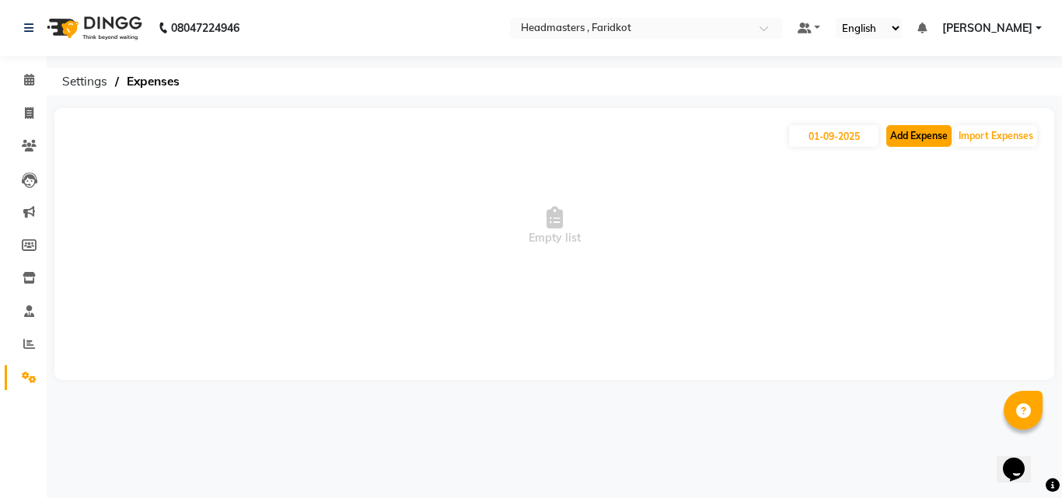
click at [916, 130] on button "Add Expense" at bounding box center [918, 136] width 65 height 22
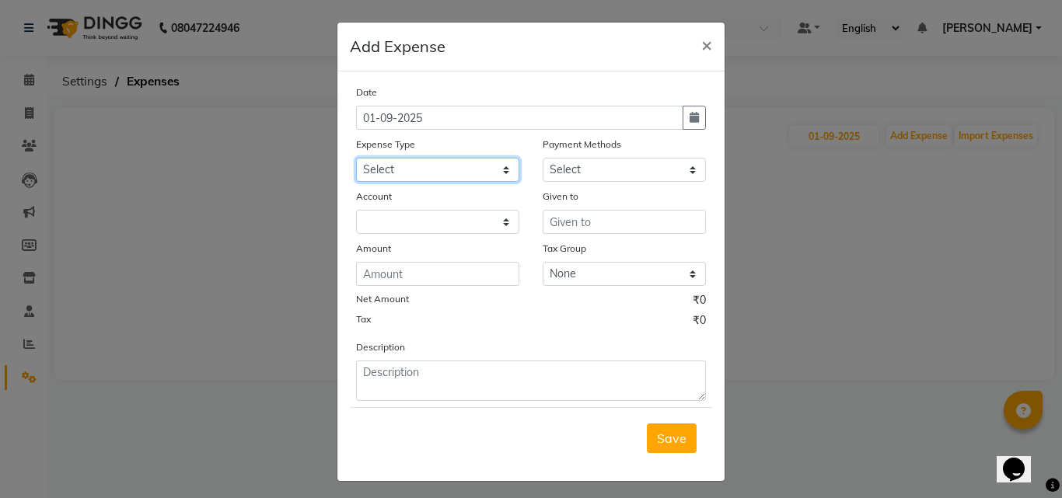
click at [441, 162] on select "Select Advance Salary Bank charges Car maintenance Cash transfer to bank Cash t…" at bounding box center [437, 170] width 163 height 24
select select "17195"
click at [356, 158] on select "Select Advance Salary Bank charges Car maintenance Cash transfer to bank Cash t…" at bounding box center [437, 170] width 163 height 24
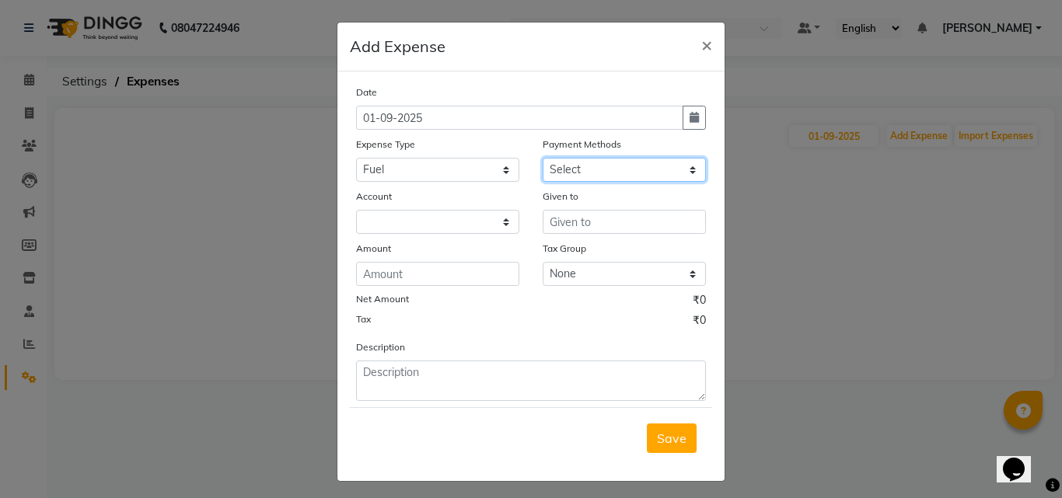
click at [632, 166] on select "Select UPI CARD Complimentary Voucher Wallet Package Prepaid Cash" at bounding box center [624, 170] width 163 height 24
select select "116"
click at [543, 158] on select "Select UPI CARD Complimentary Voucher Wallet Package Prepaid Cash" at bounding box center [624, 170] width 163 height 24
select select "7068"
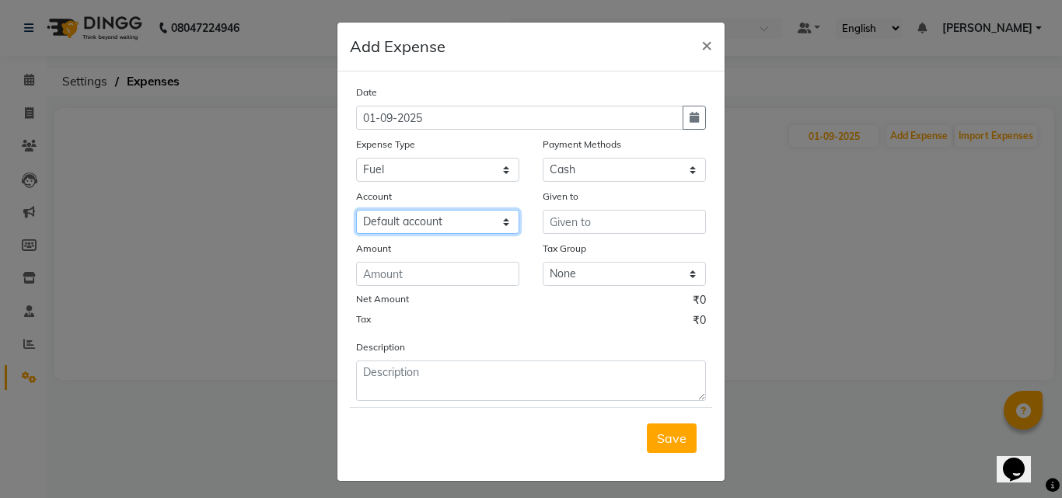
click at [423, 219] on select "Select Default account" at bounding box center [437, 222] width 163 height 24
click at [356, 210] on select "Select Default account" at bounding box center [437, 222] width 163 height 24
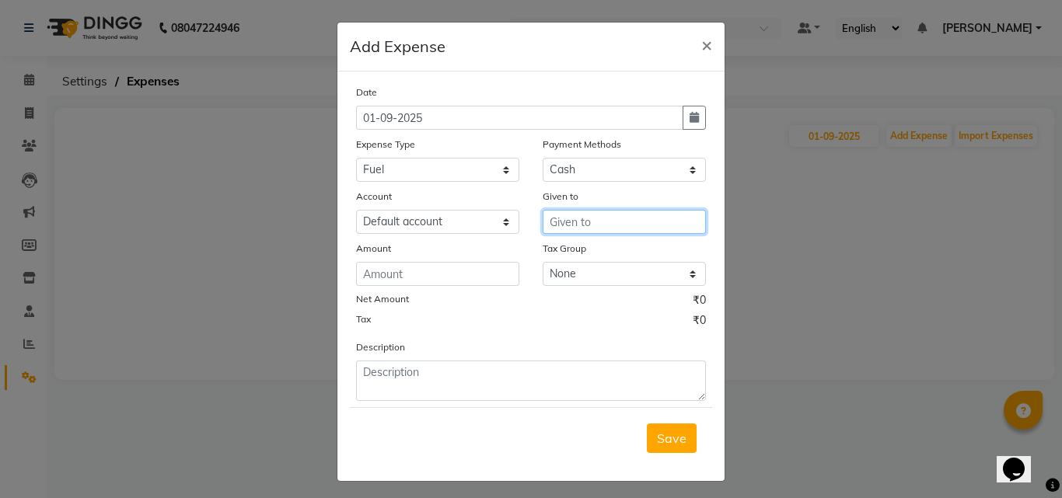
click at [573, 226] on input "text" at bounding box center [624, 222] width 163 height 24
type input "Cheena"
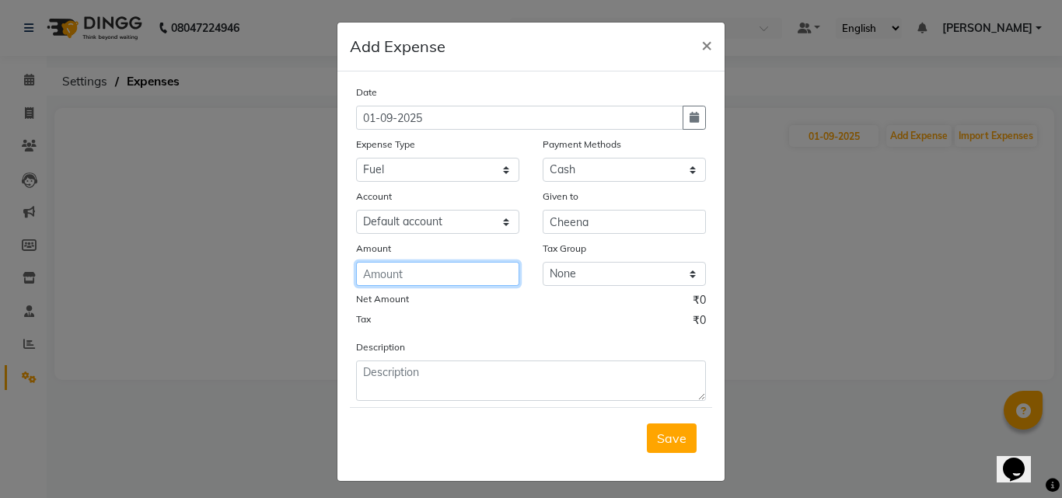
click at [377, 281] on input "number" at bounding box center [437, 274] width 163 height 24
type input "3000"
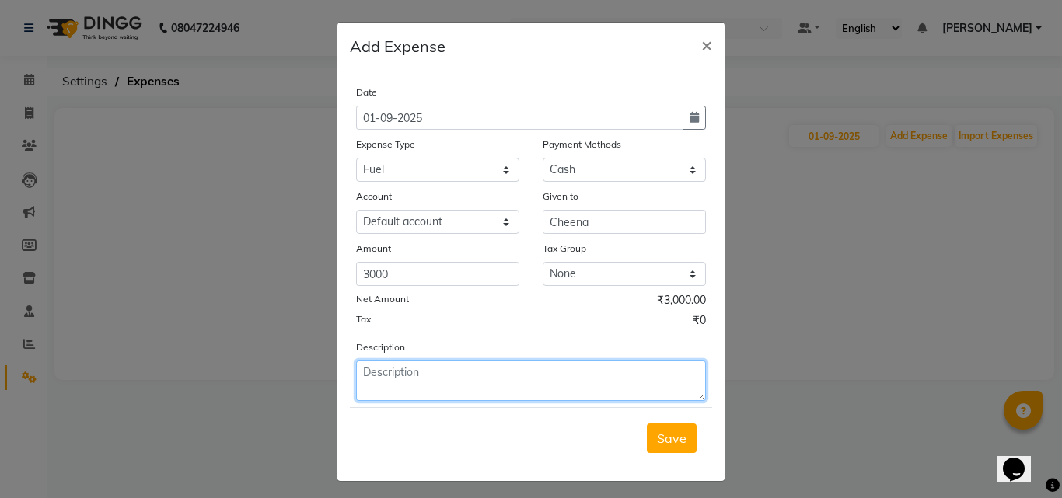
click at [361, 369] on textarea at bounding box center [531, 381] width 350 height 40
type textarea "Fuel for Generator"
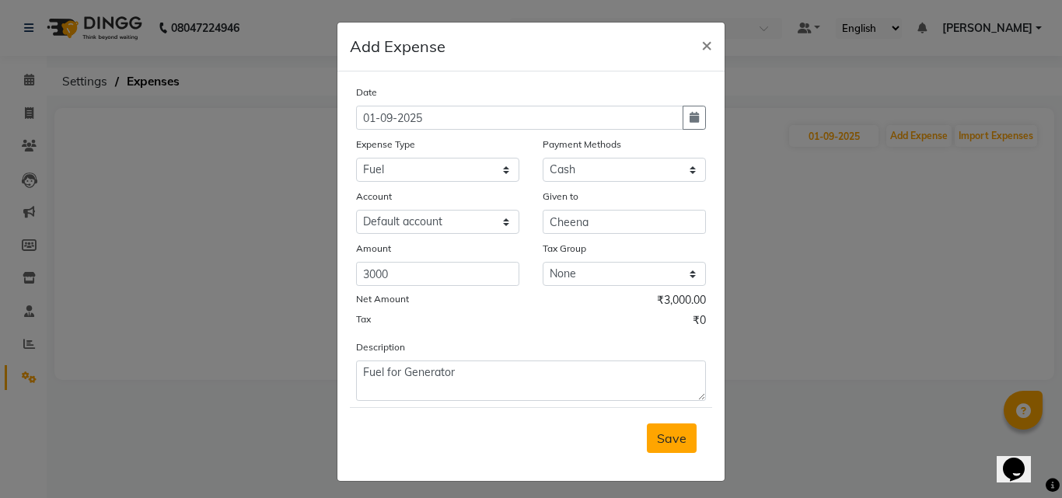
click at [661, 437] on span "Save" at bounding box center [672, 439] width 30 height 16
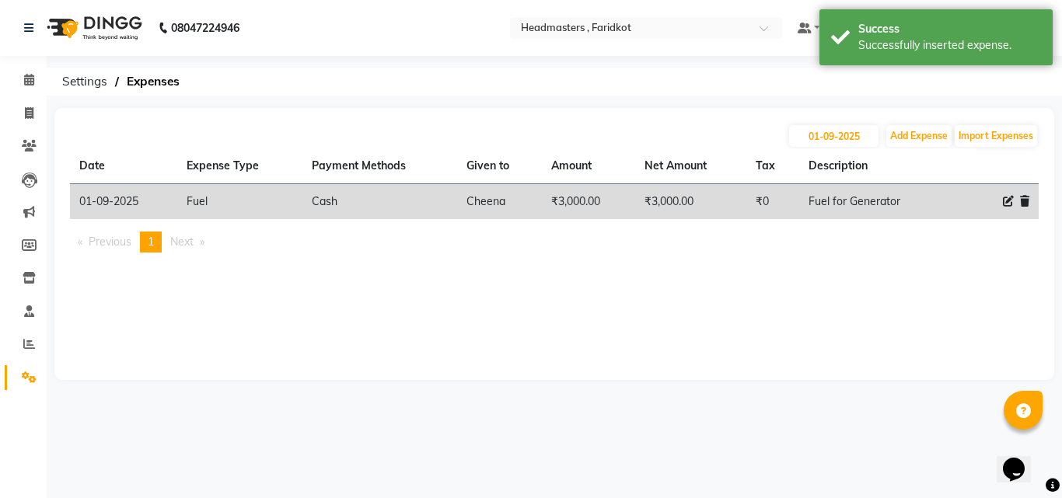
click at [105, 22] on img at bounding box center [93, 28] width 106 height 44
